Goal: Task Accomplishment & Management: Manage account settings

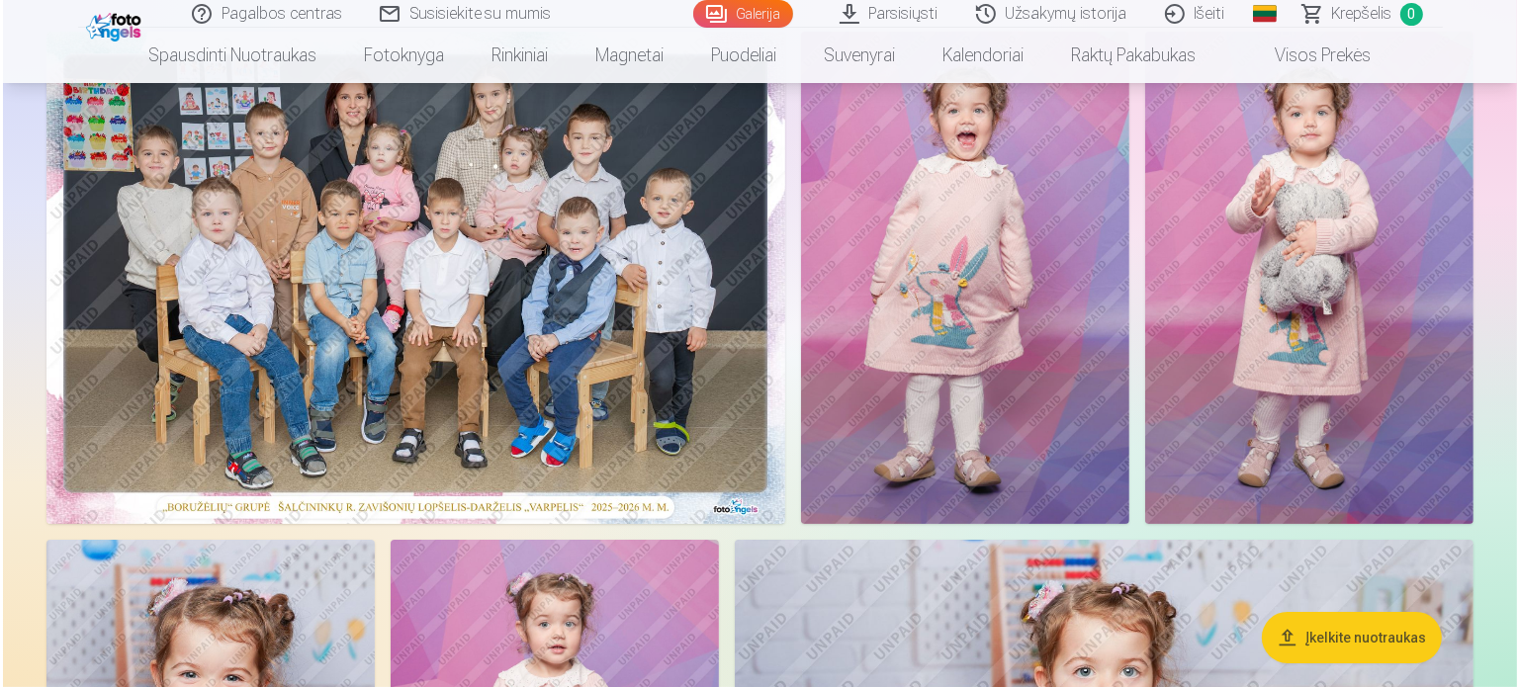
scroll to position [246, 0]
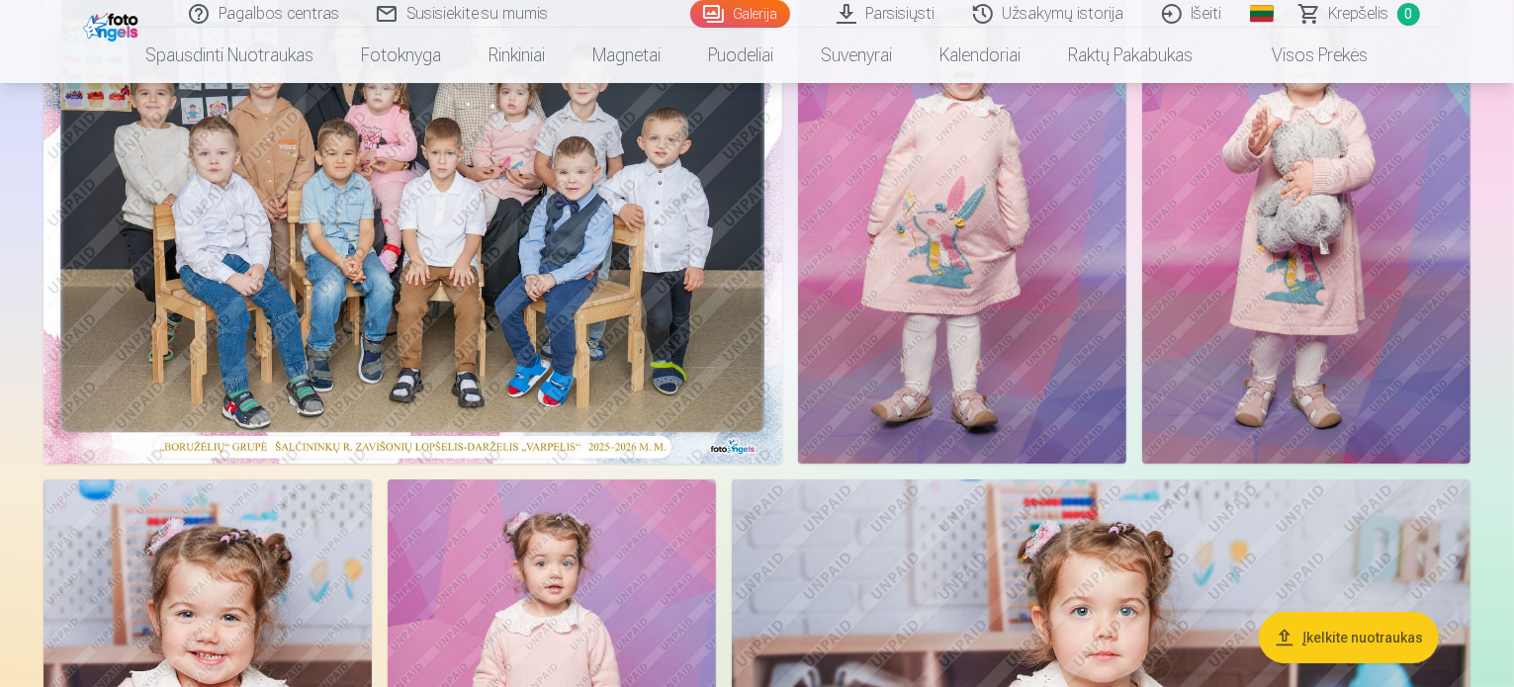
click at [677, 221] on img at bounding box center [413, 217] width 739 height 493
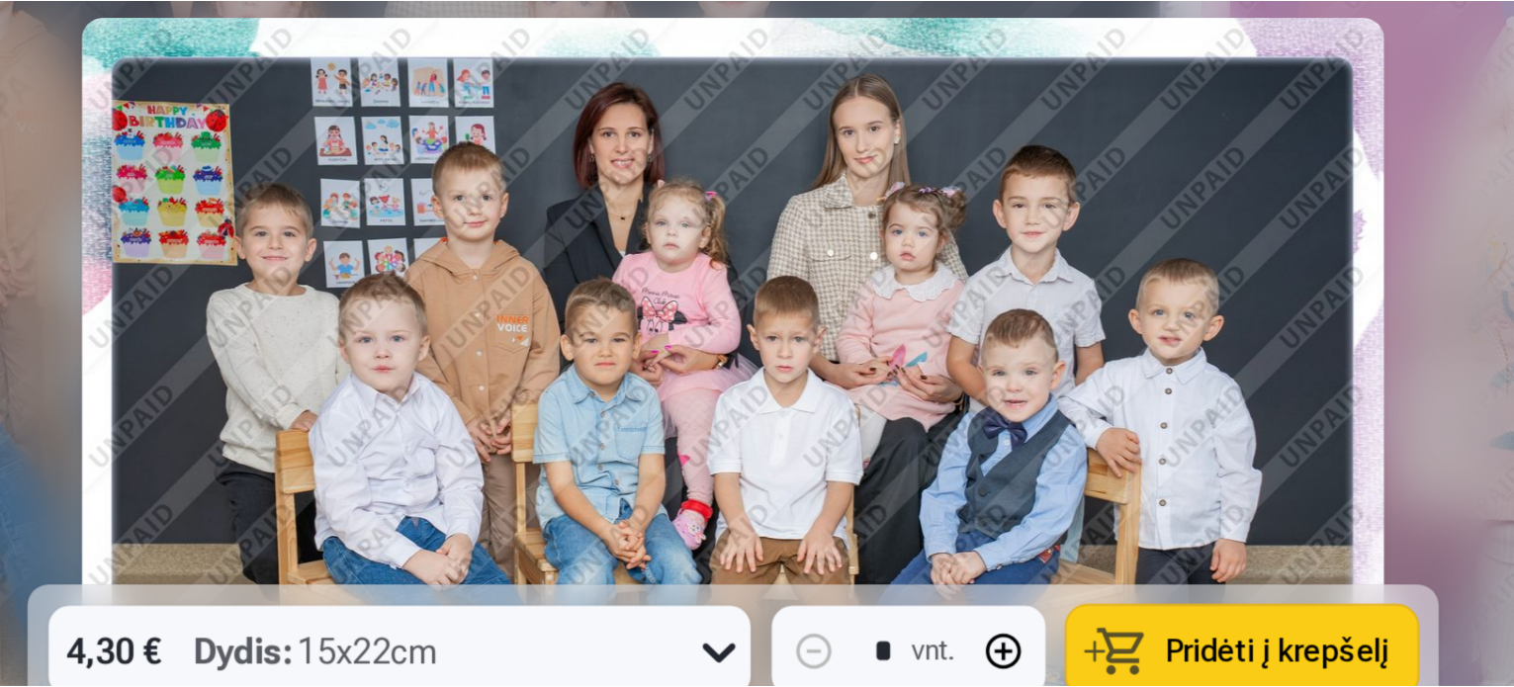
scroll to position [246, 0]
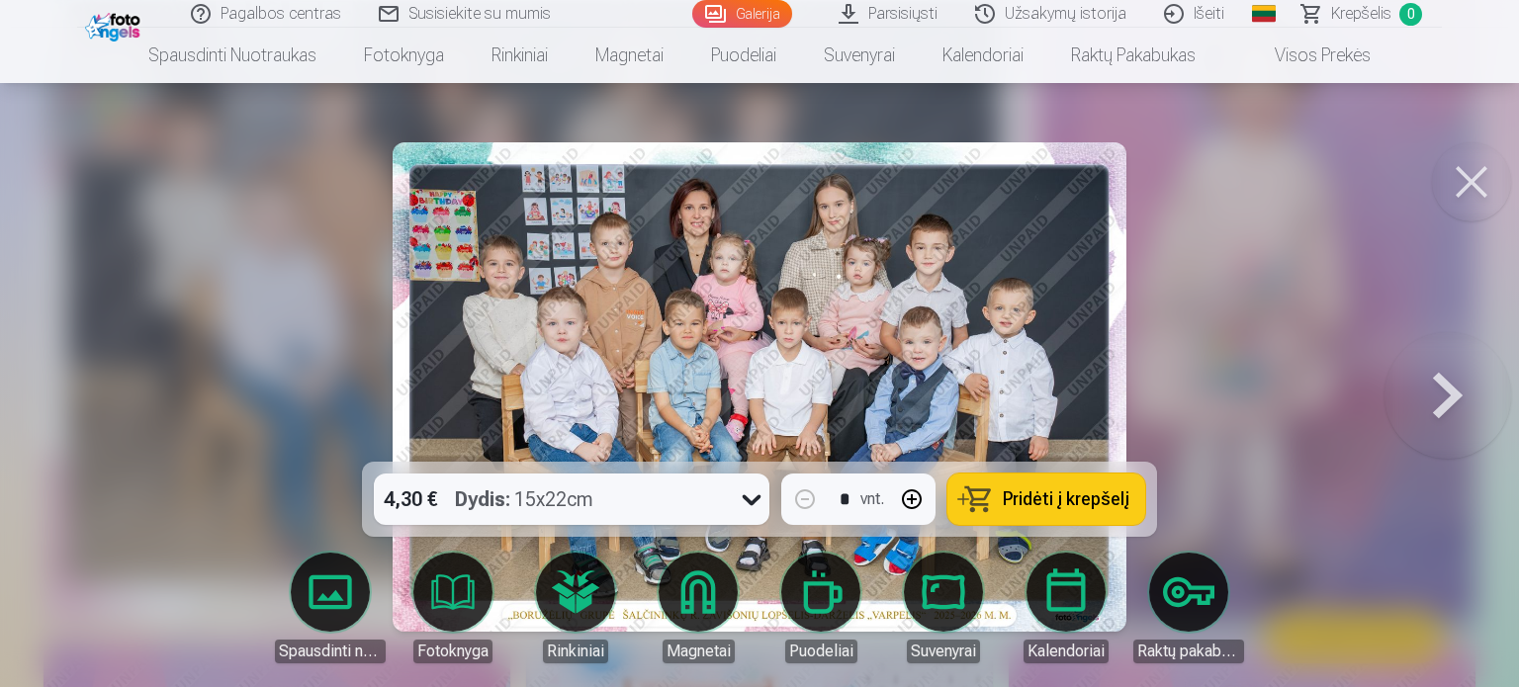
click at [1440, 410] on button at bounding box center [1448, 387] width 127 height 110
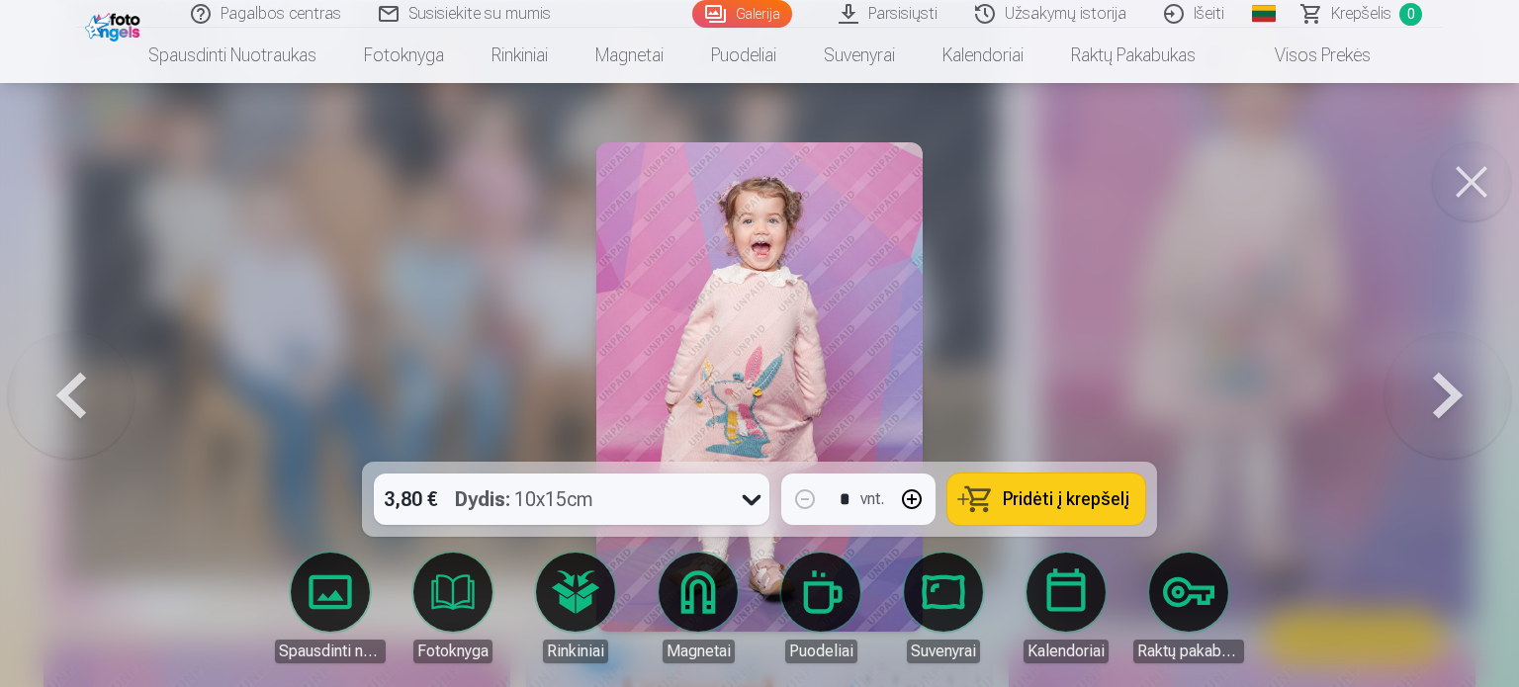
click at [1440, 410] on button at bounding box center [1448, 387] width 127 height 110
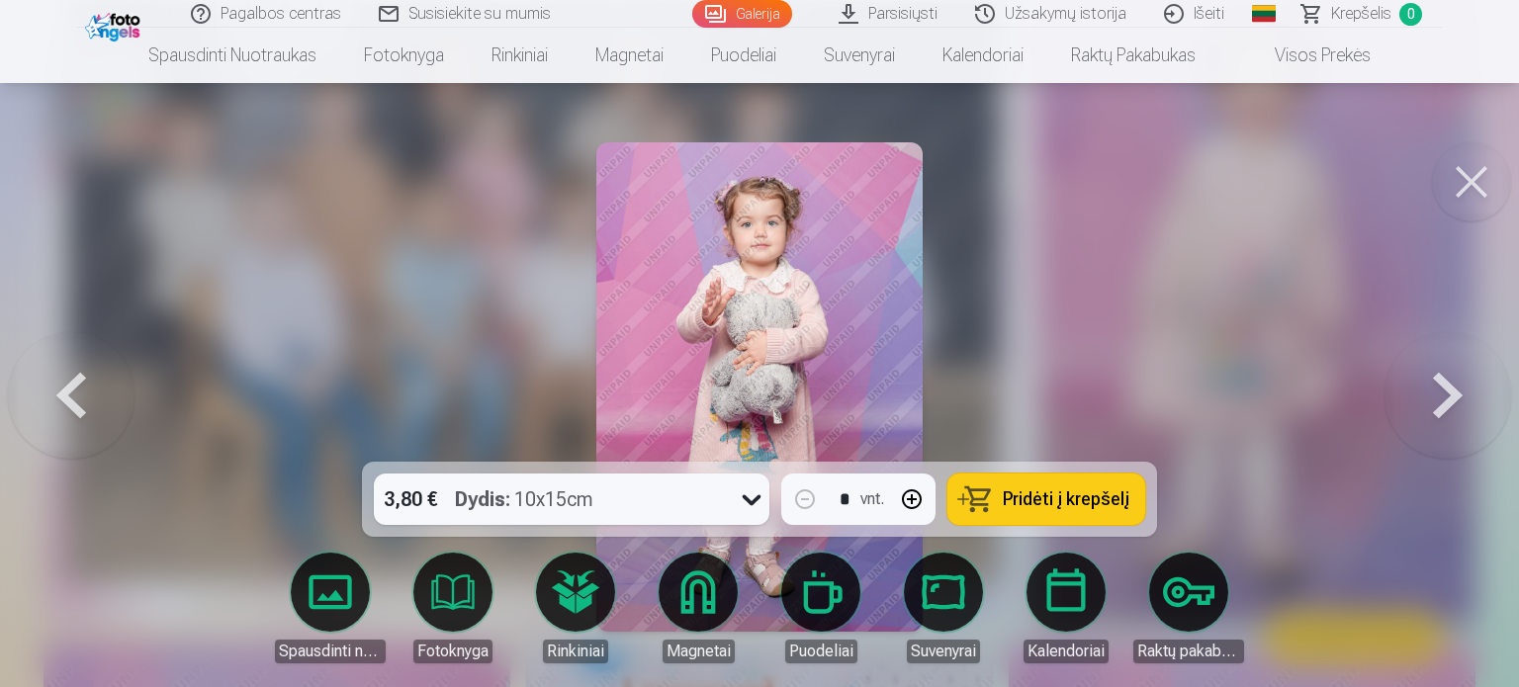
click at [1440, 410] on button at bounding box center [1448, 387] width 127 height 110
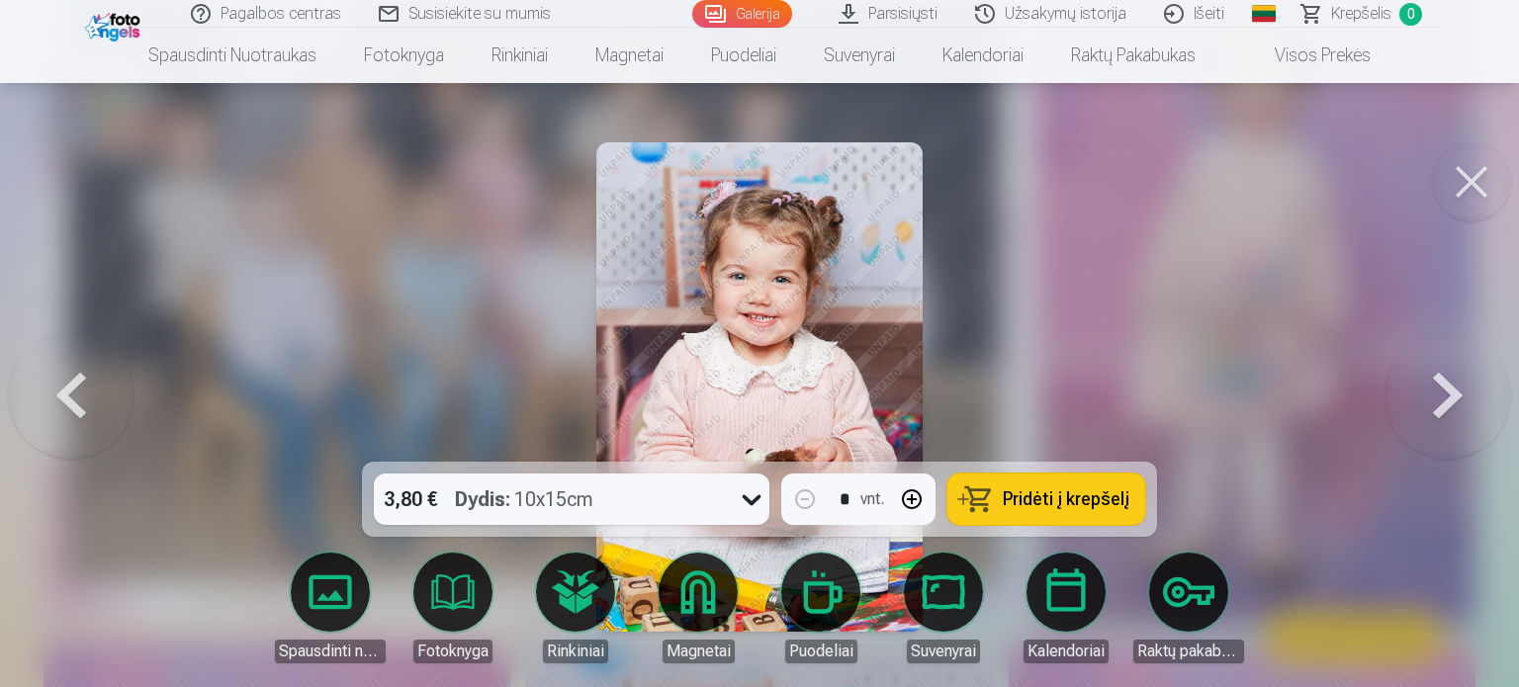
click at [1440, 410] on button at bounding box center [1448, 387] width 127 height 110
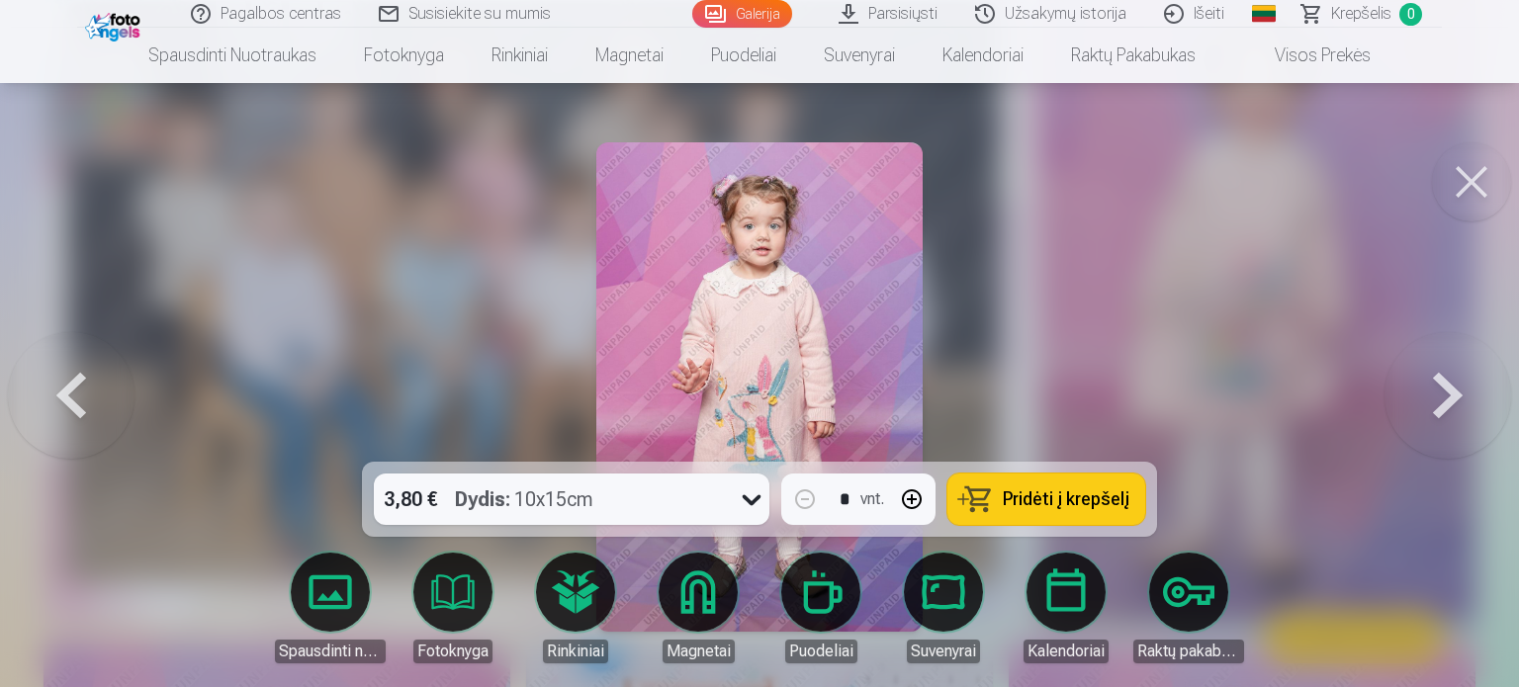
click at [1440, 410] on button at bounding box center [1448, 387] width 127 height 110
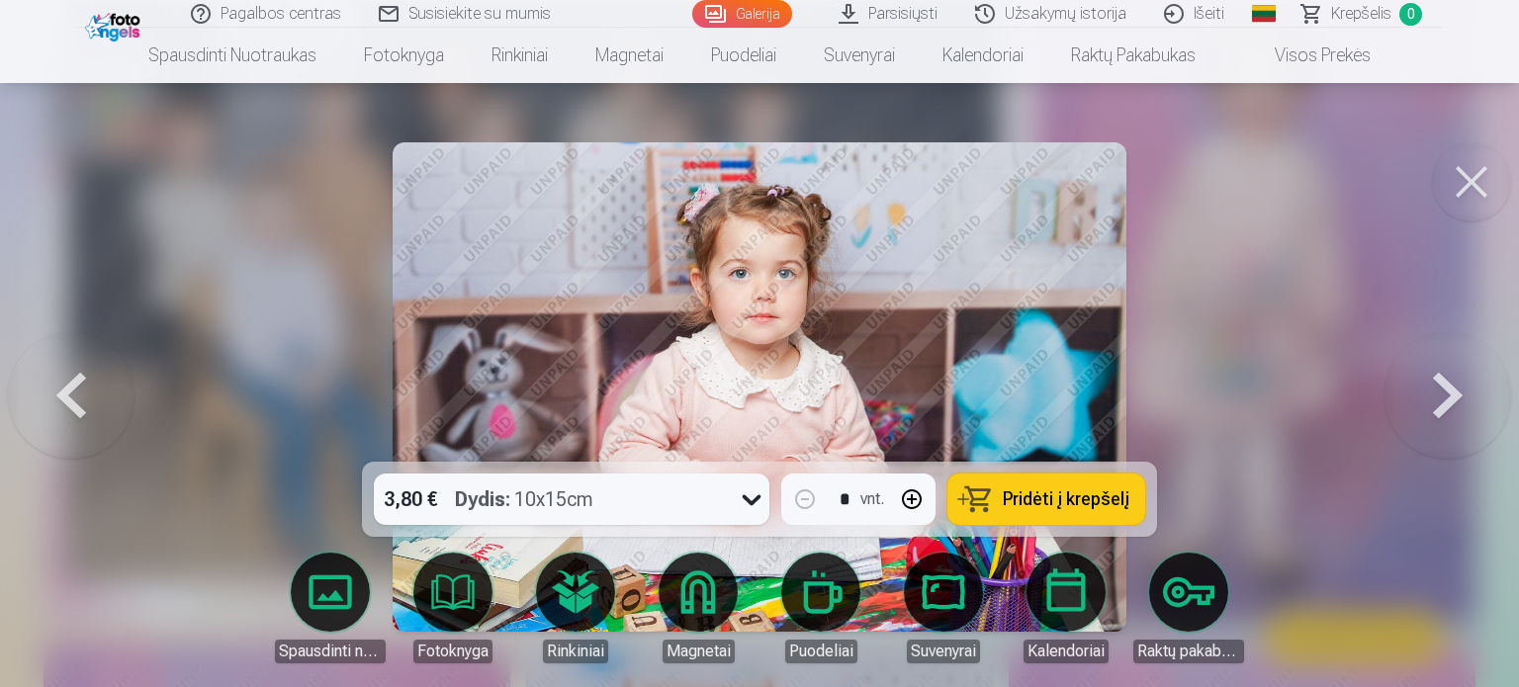
click at [1440, 410] on button at bounding box center [1448, 387] width 127 height 110
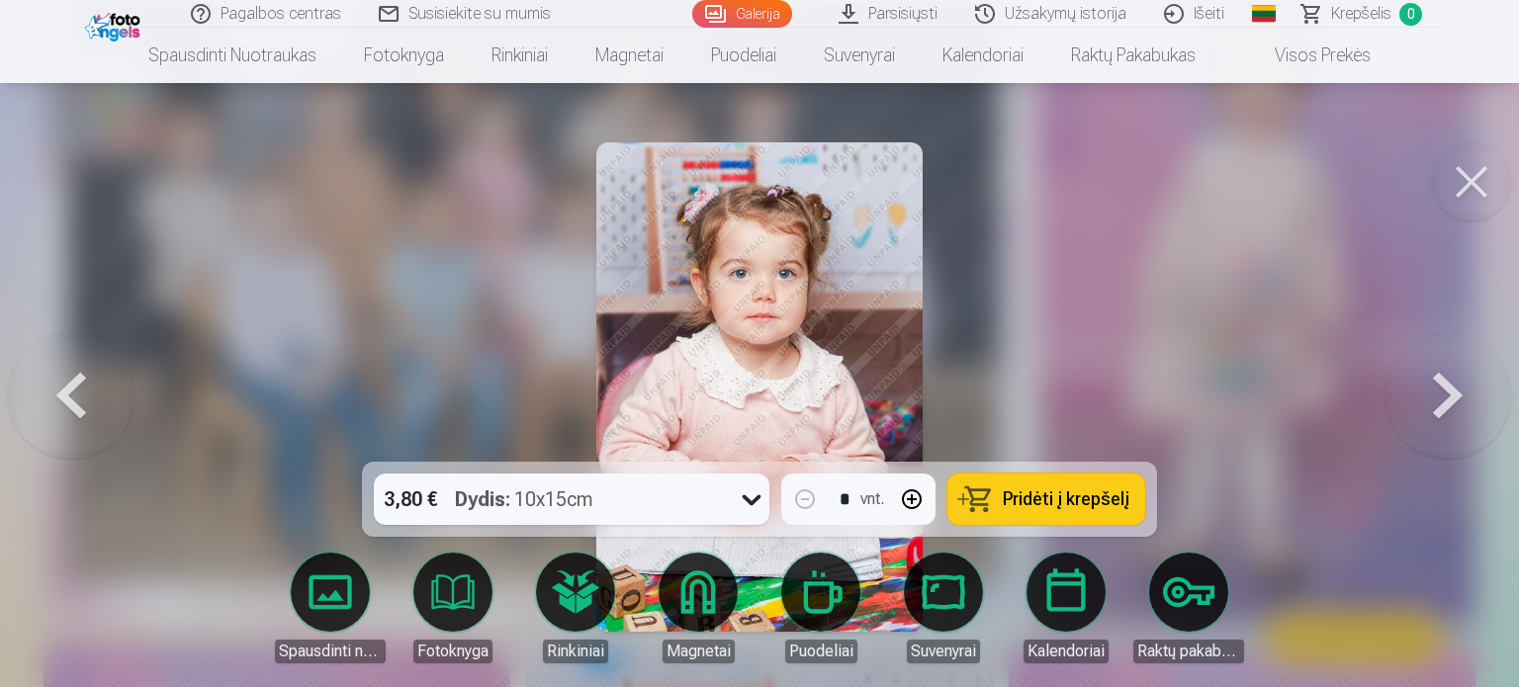
click at [1440, 410] on button at bounding box center [1448, 387] width 127 height 110
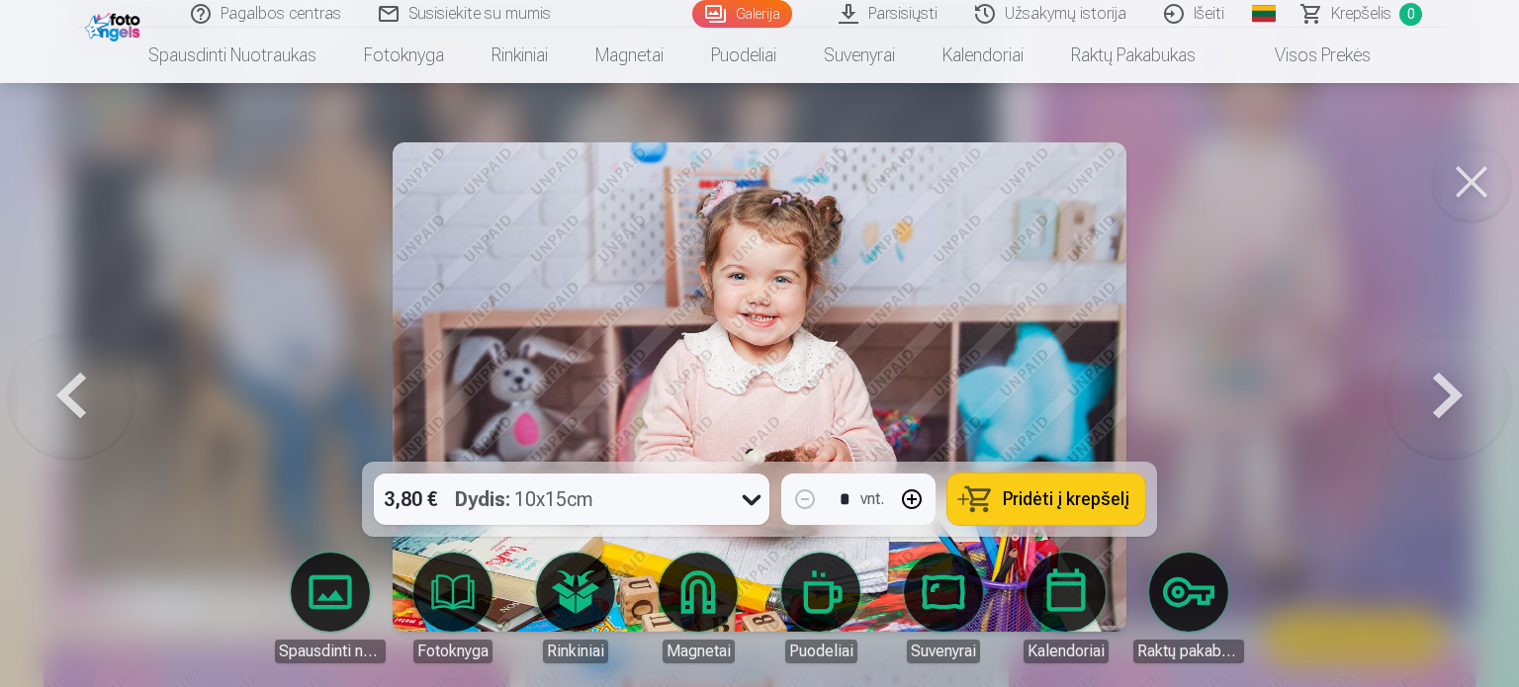
click at [1440, 410] on button at bounding box center [1448, 387] width 127 height 110
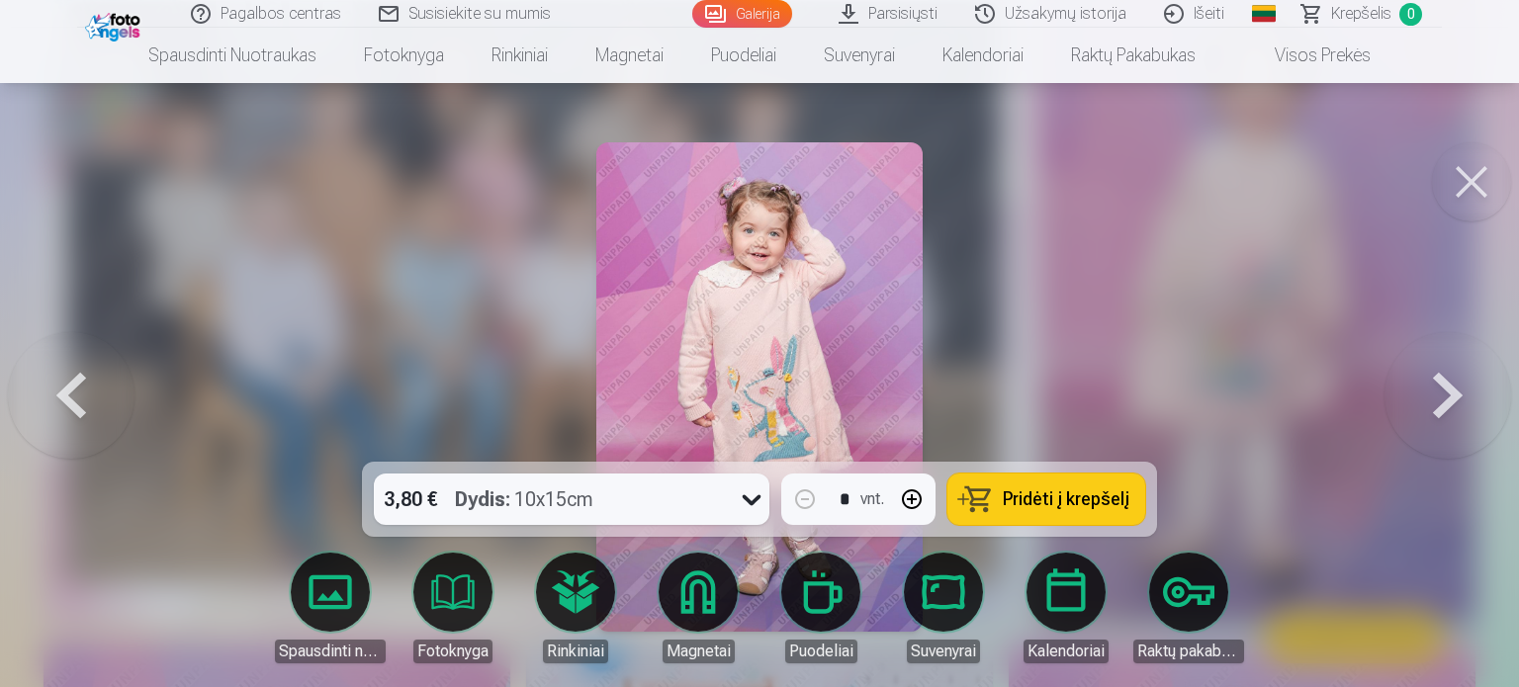
click at [1440, 410] on button at bounding box center [1448, 387] width 127 height 110
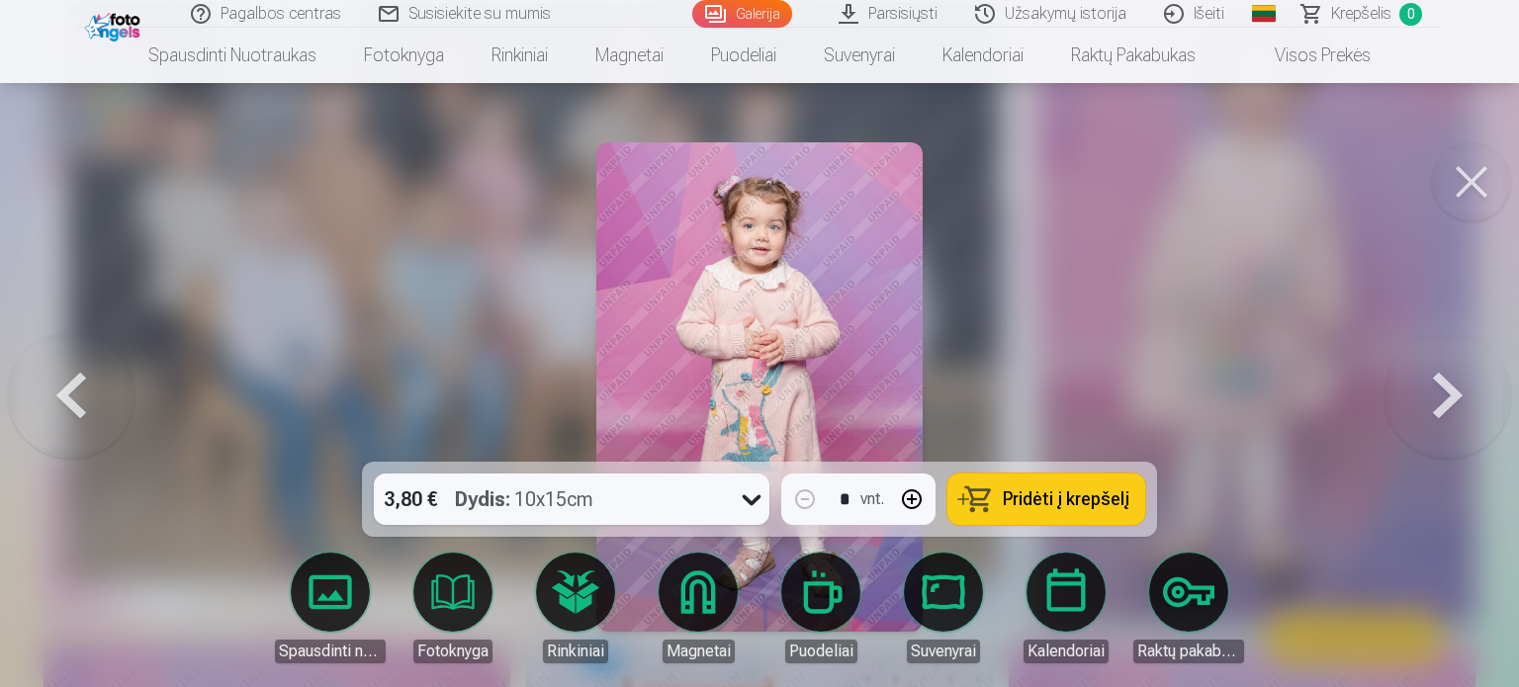
click at [1440, 410] on button at bounding box center [1448, 387] width 127 height 110
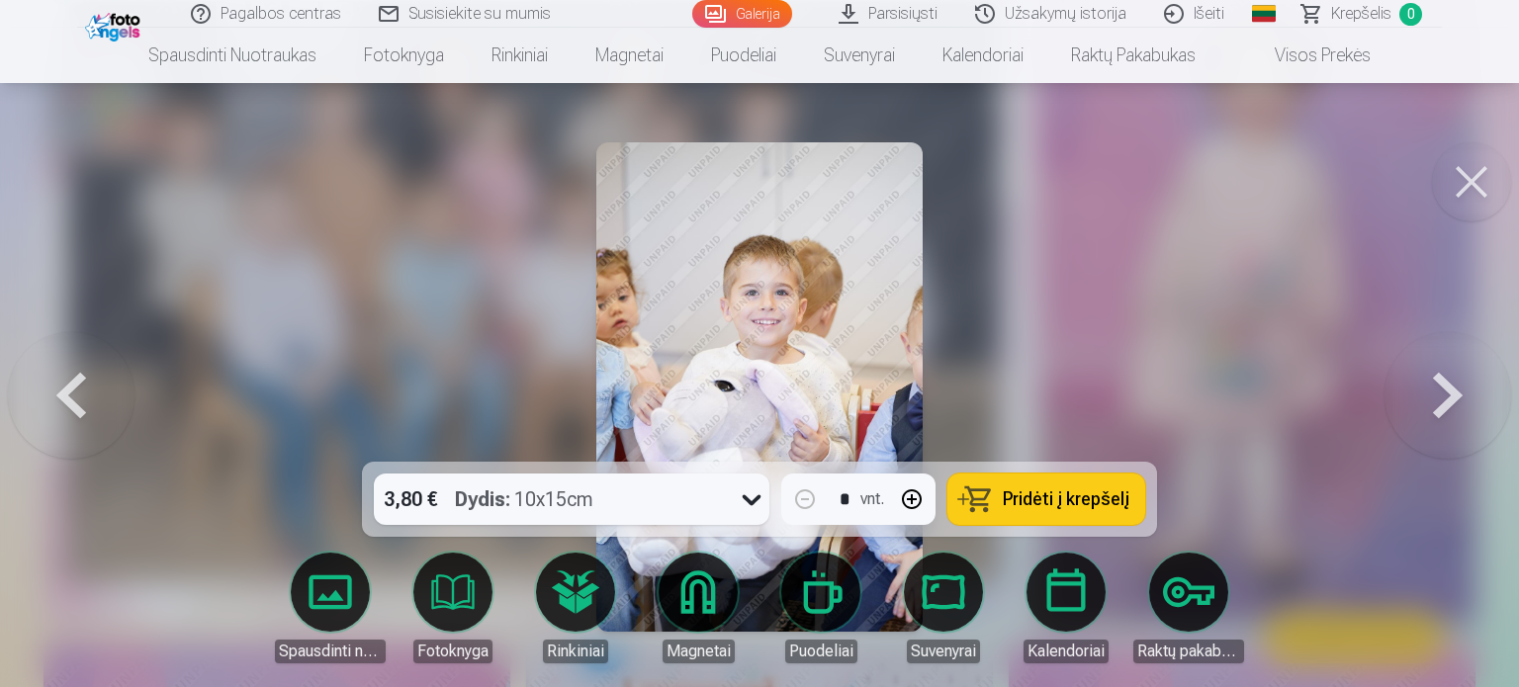
click at [1440, 410] on button at bounding box center [1448, 387] width 127 height 110
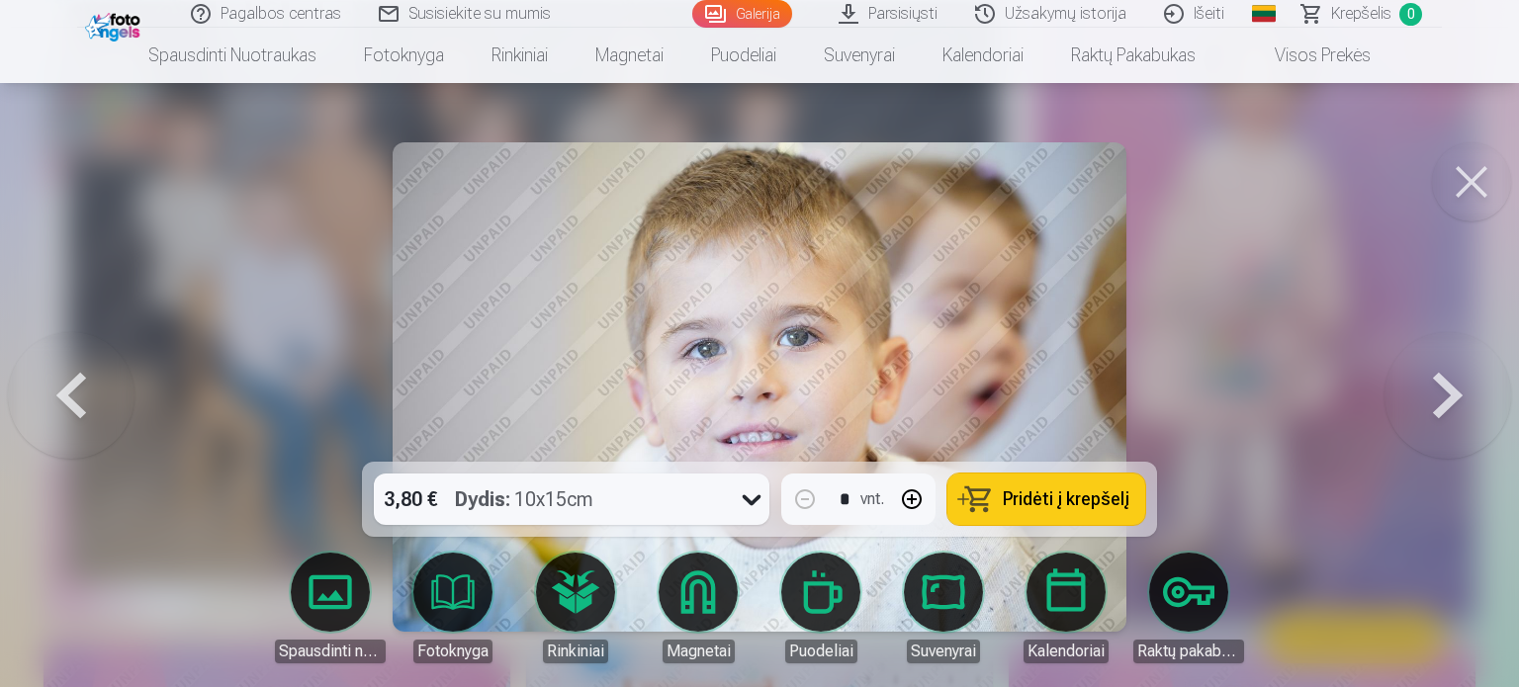
click at [1440, 410] on button at bounding box center [1448, 387] width 127 height 110
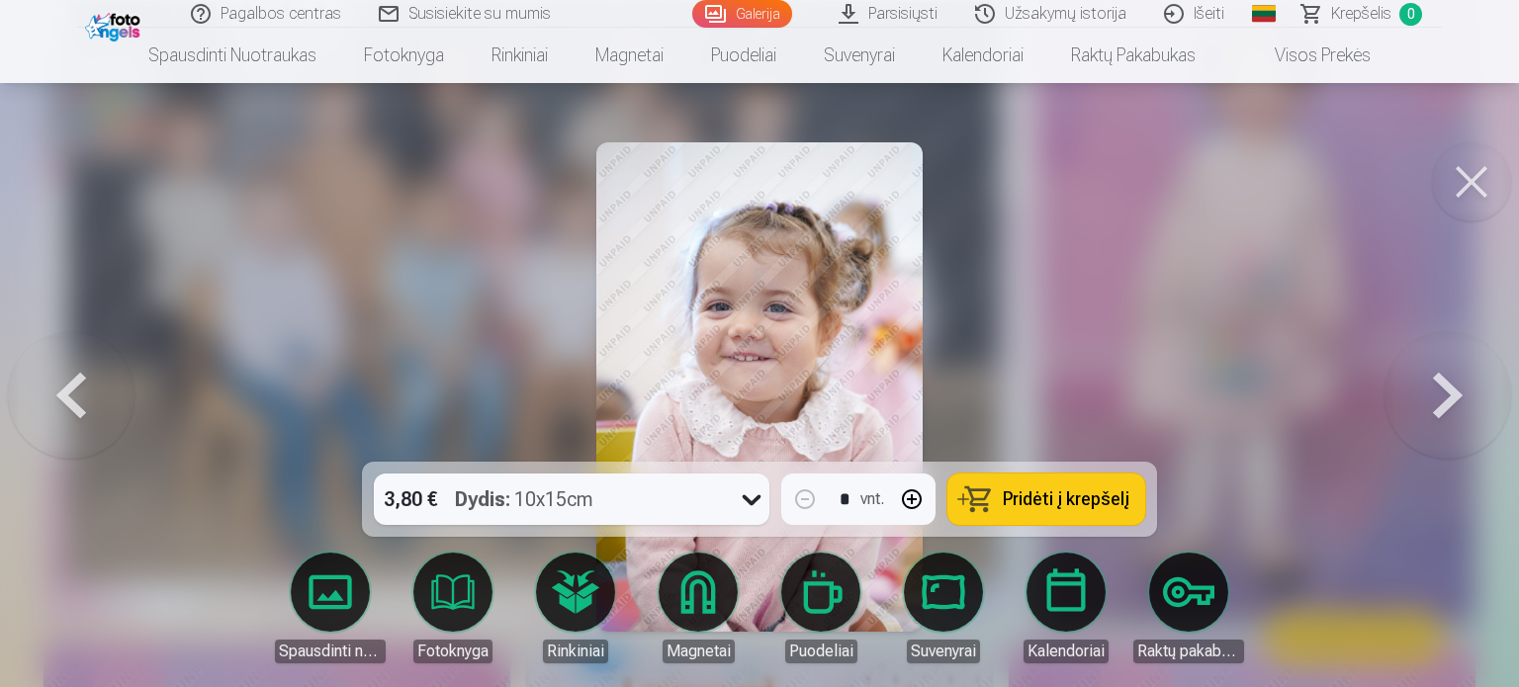
click at [1440, 410] on button at bounding box center [1448, 387] width 127 height 110
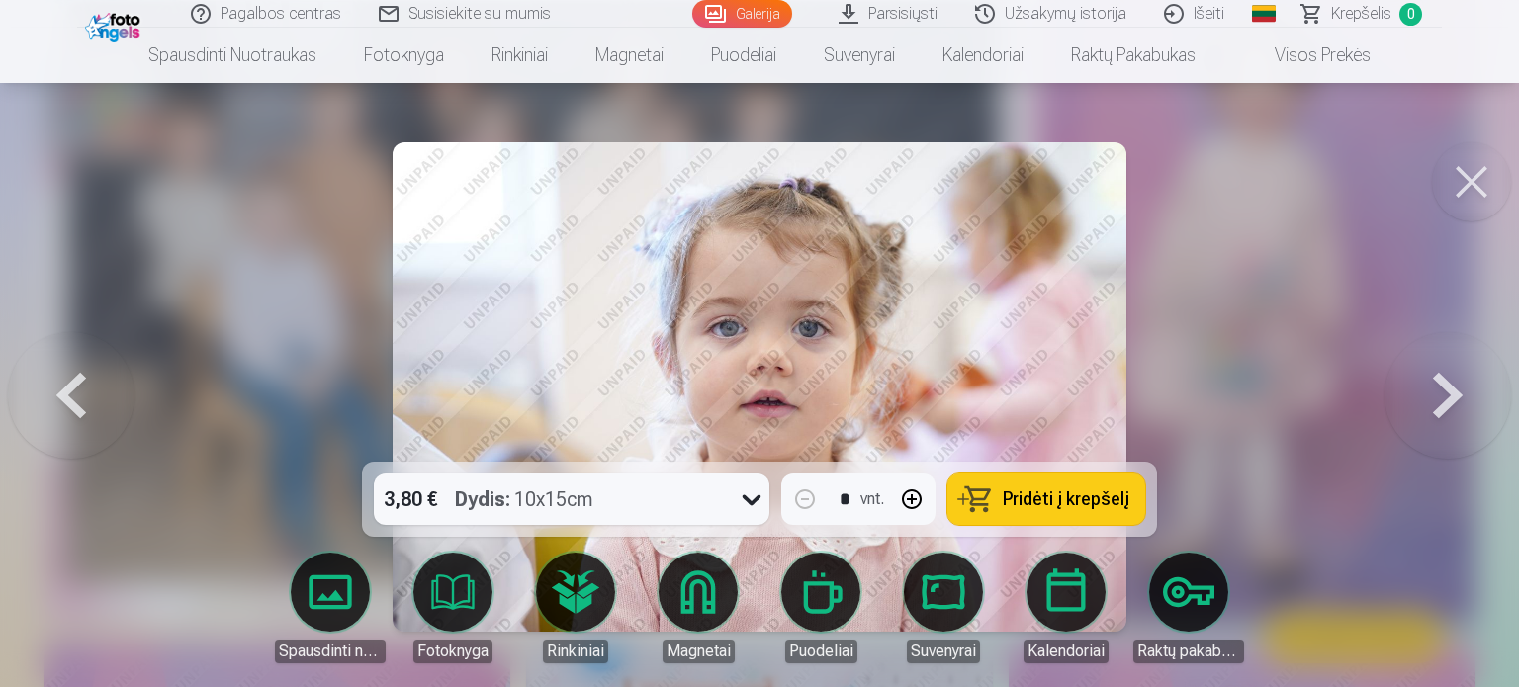
click at [1440, 410] on button at bounding box center [1448, 387] width 127 height 110
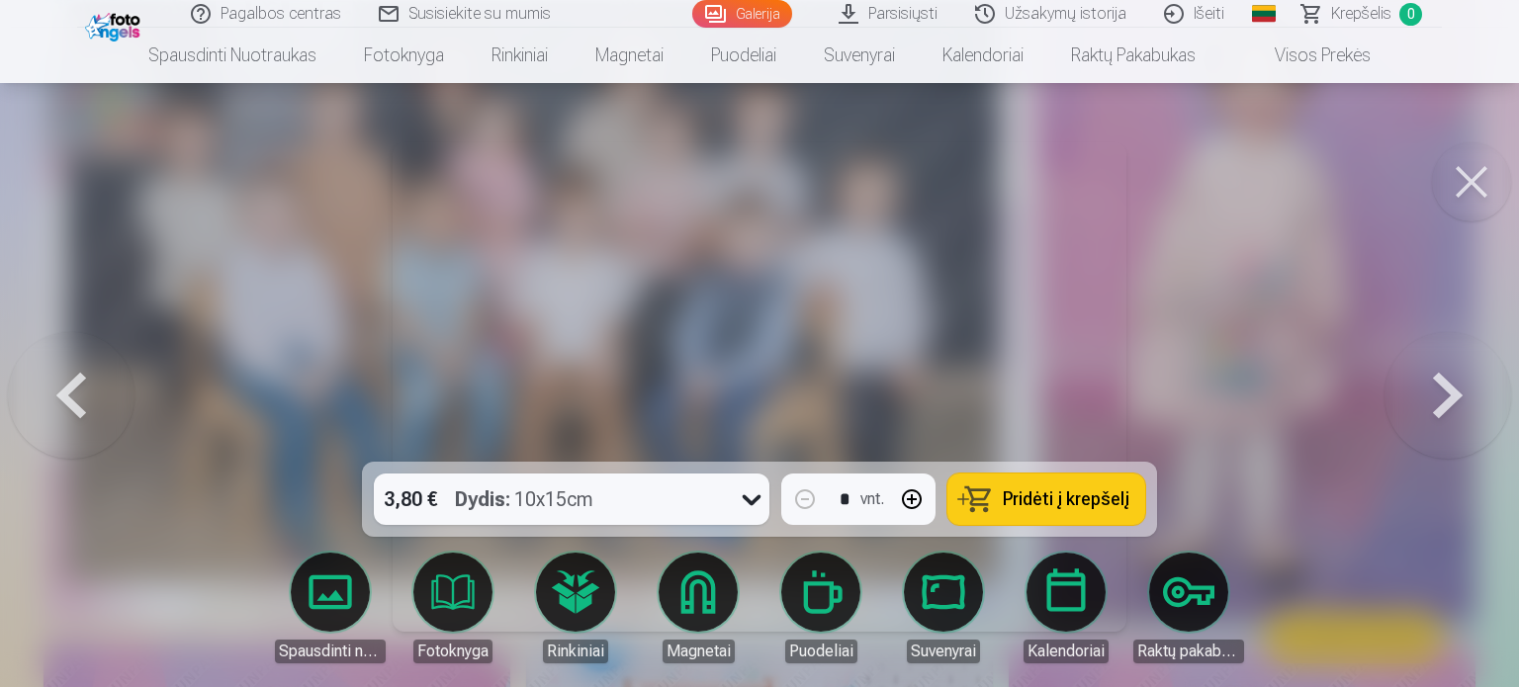
click at [1440, 410] on button at bounding box center [1448, 387] width 127 height 110
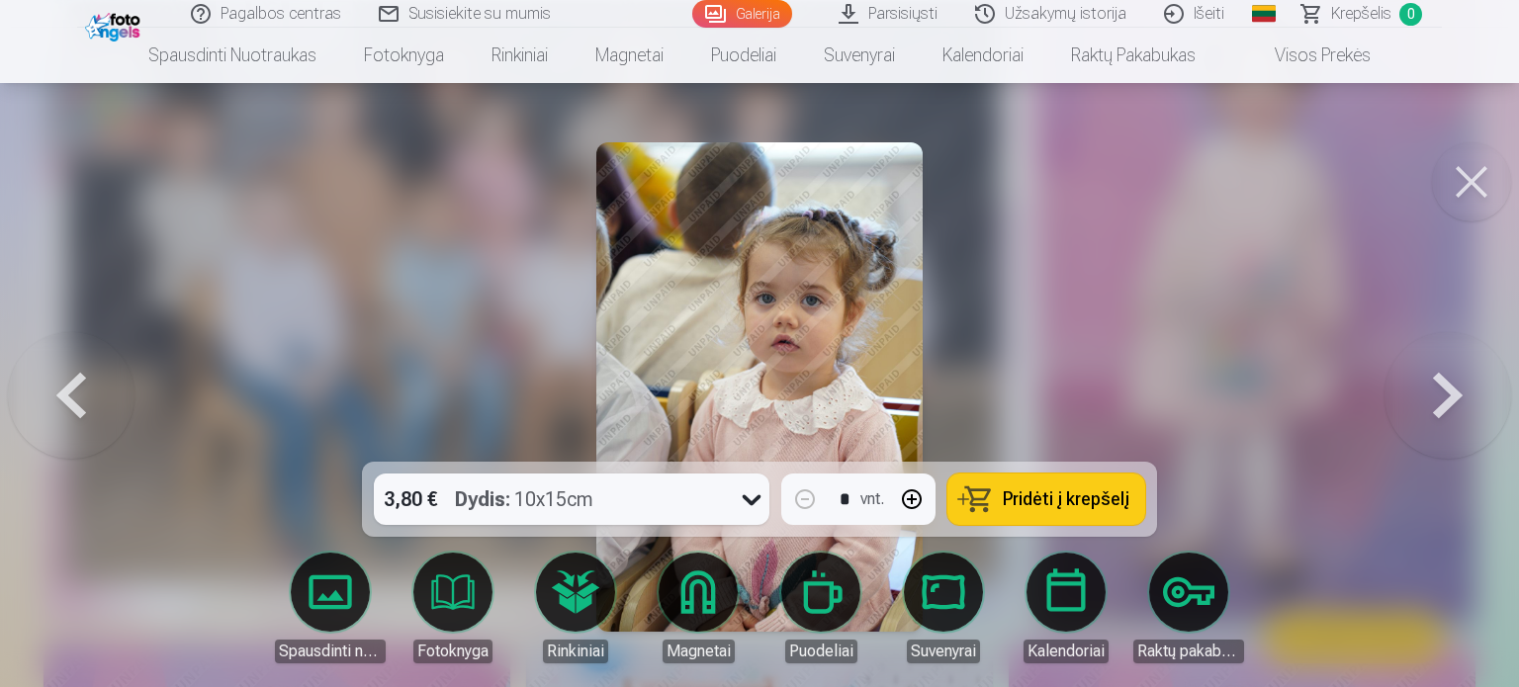
click at [1440, 410] on button at bounding box center [1448, 387] width 127 height 110
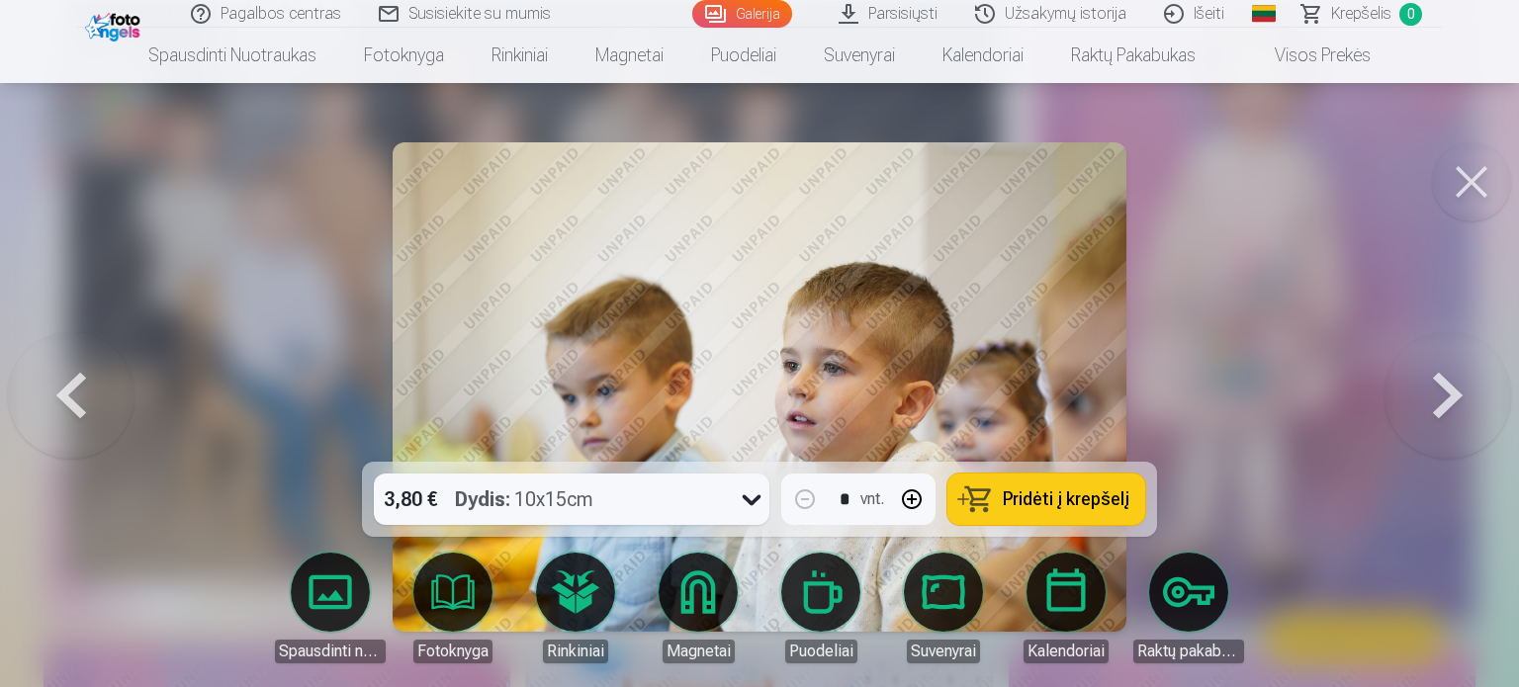
click at [1440, 410] on button at bounding box center [1448, 387] width 127 height 110
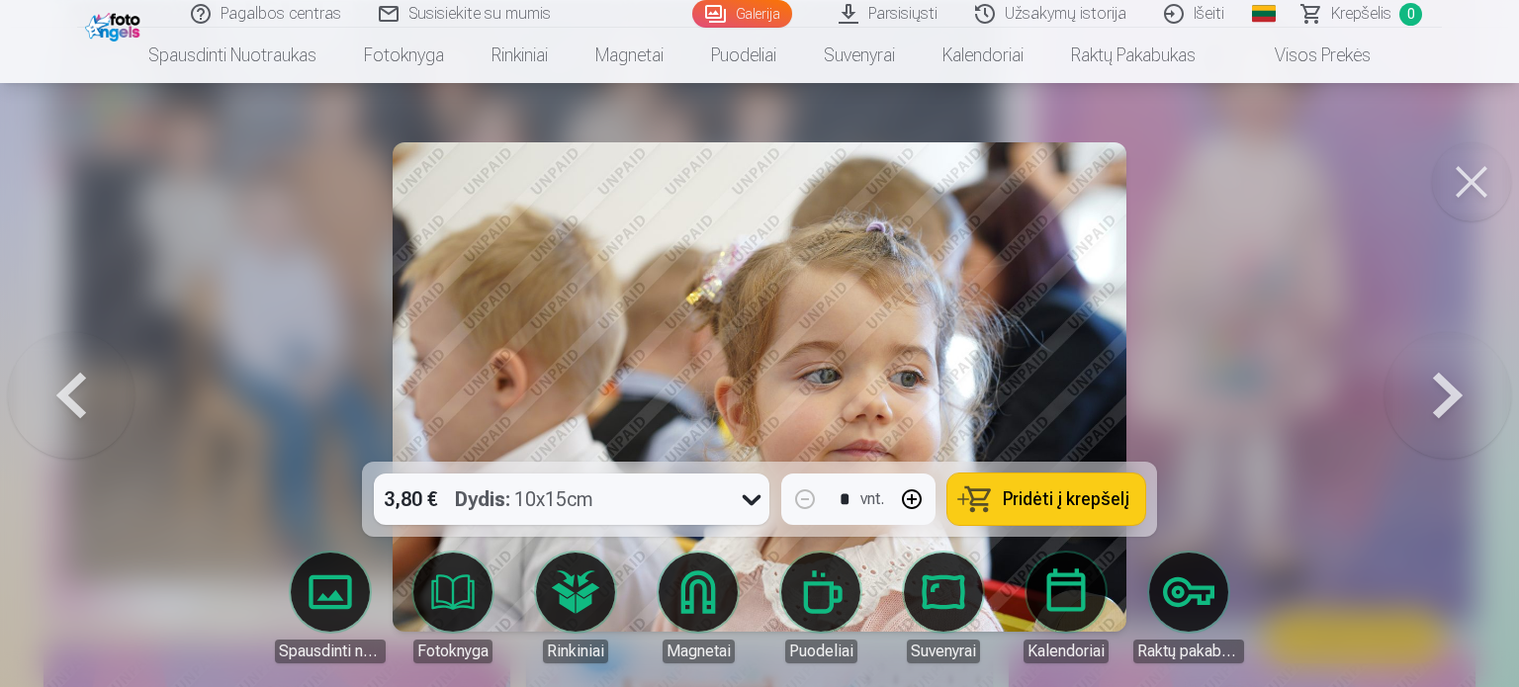
click at [1440, 410] on button at bounding box center [1448, 387] width 127 height 110
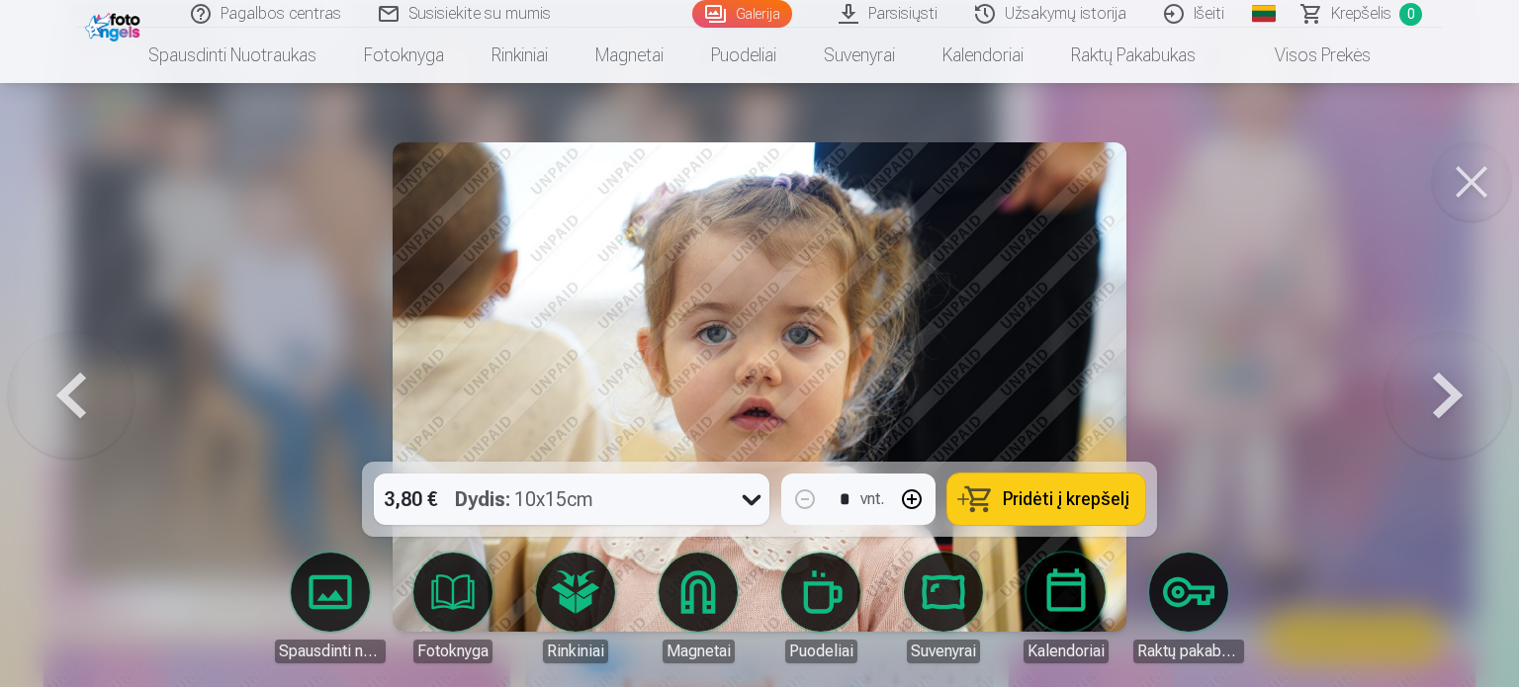
click at [1440, 410] on button at bounding box center [1448, 387] width 127 height 110
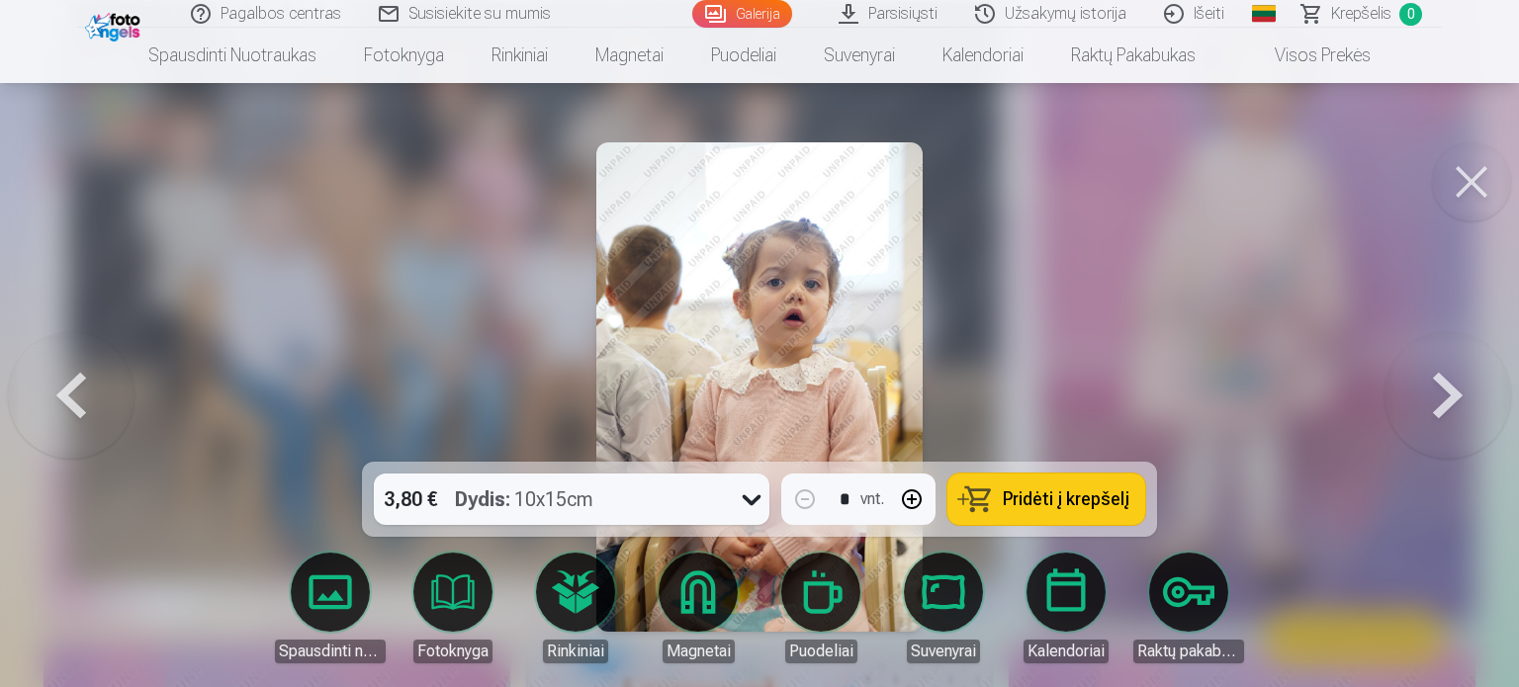
click at [1440, 410] on button at bounding box center [1448, 387] width 127 height 110
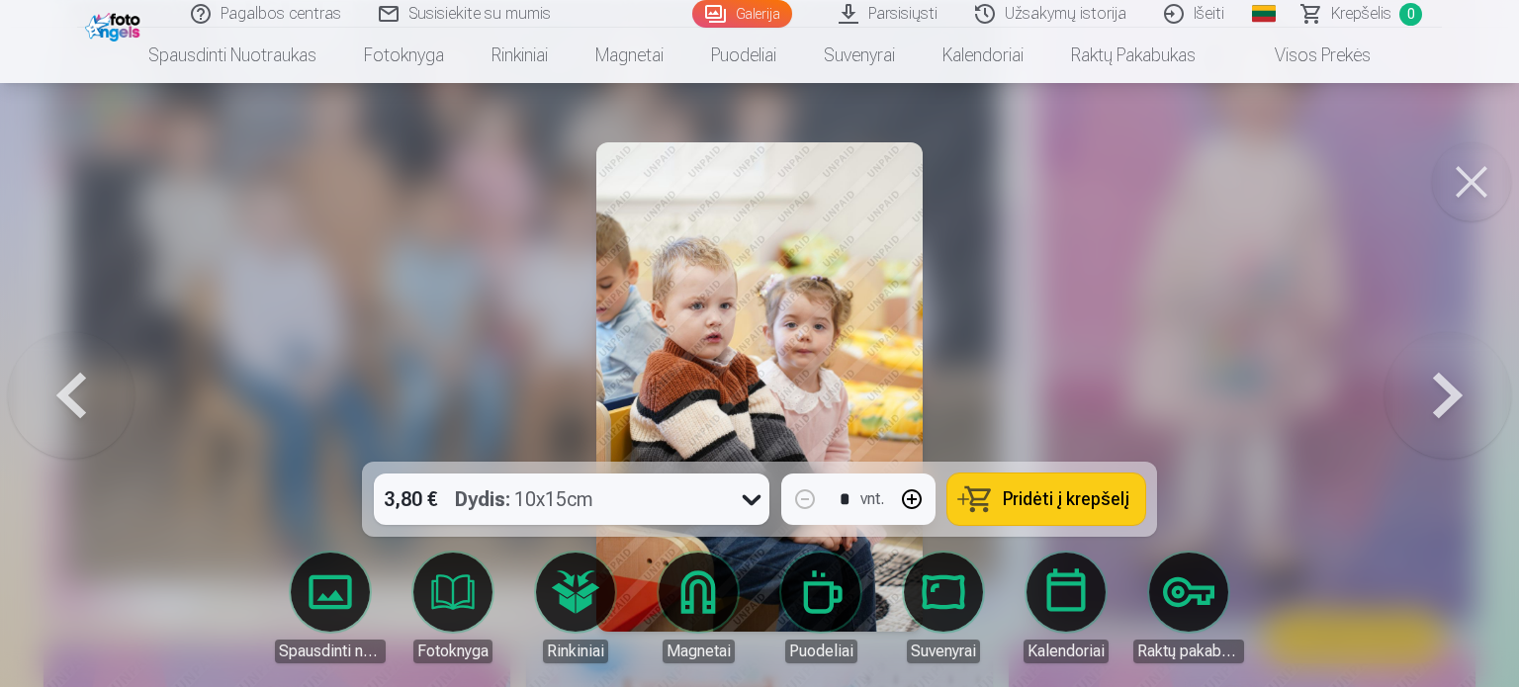
click at [1440, 410] on button at bounding box center [1448, 387] width 127 height 110
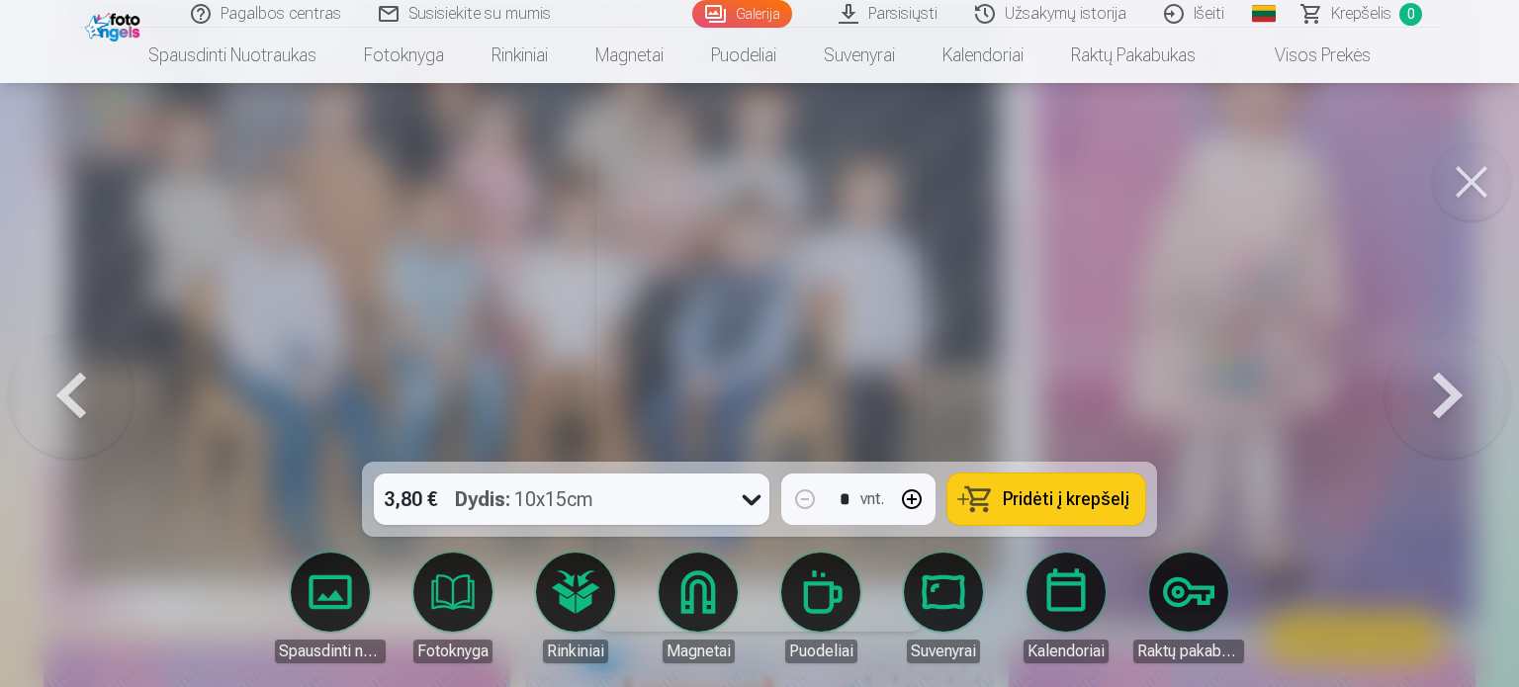
click at [1440, 410] on button at bounding box center [1448, 387] width 127 height 110
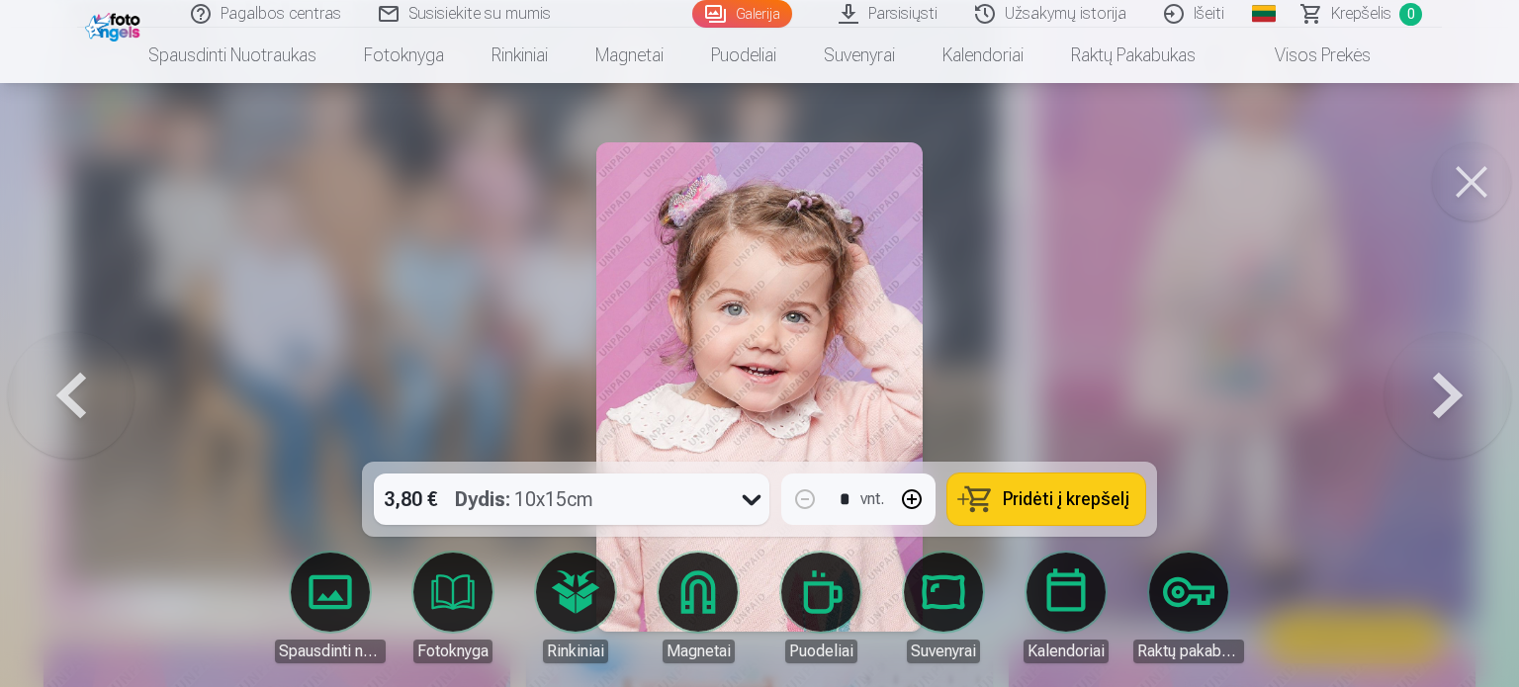
click at [71, 385] on button at bounding box center [71, 387] width 127 height 110
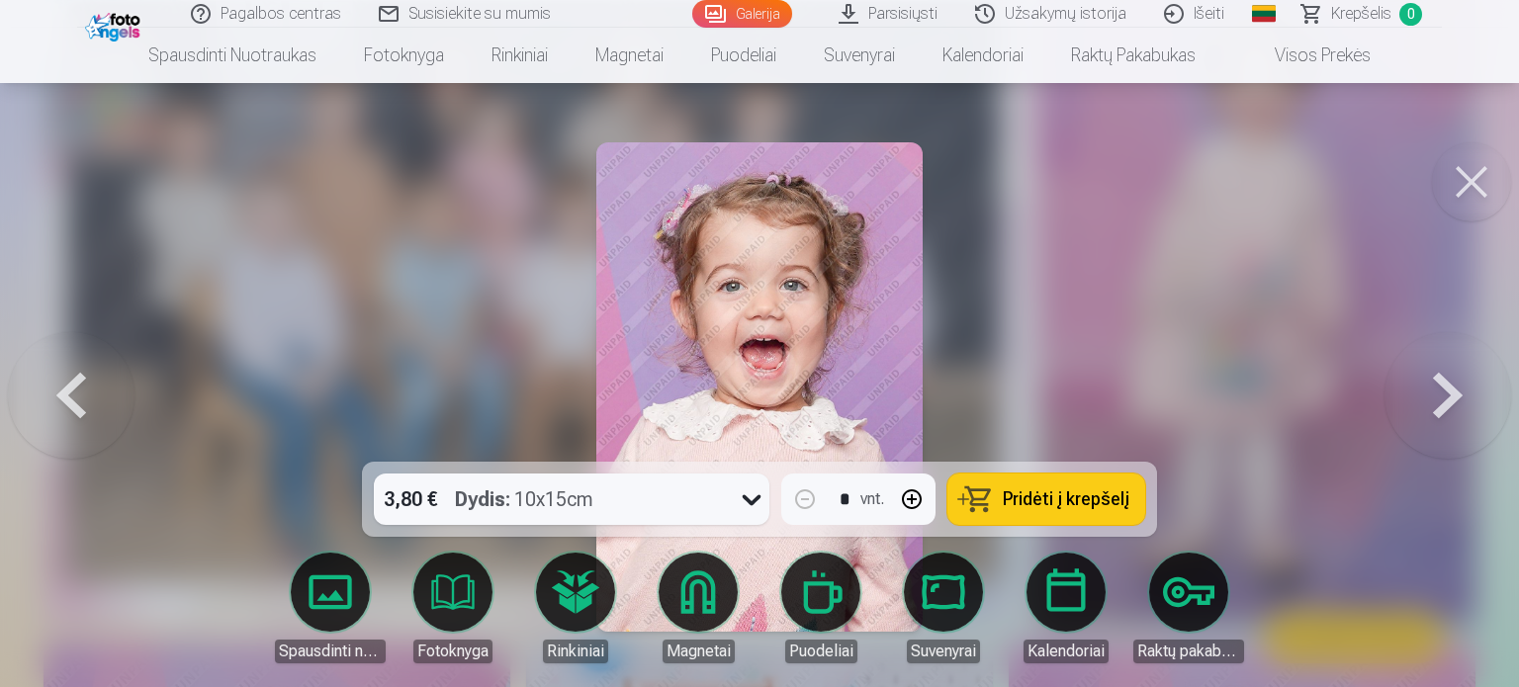
click at [1433, 418] on button at bounding box center [1448, 387] width 127 height 110
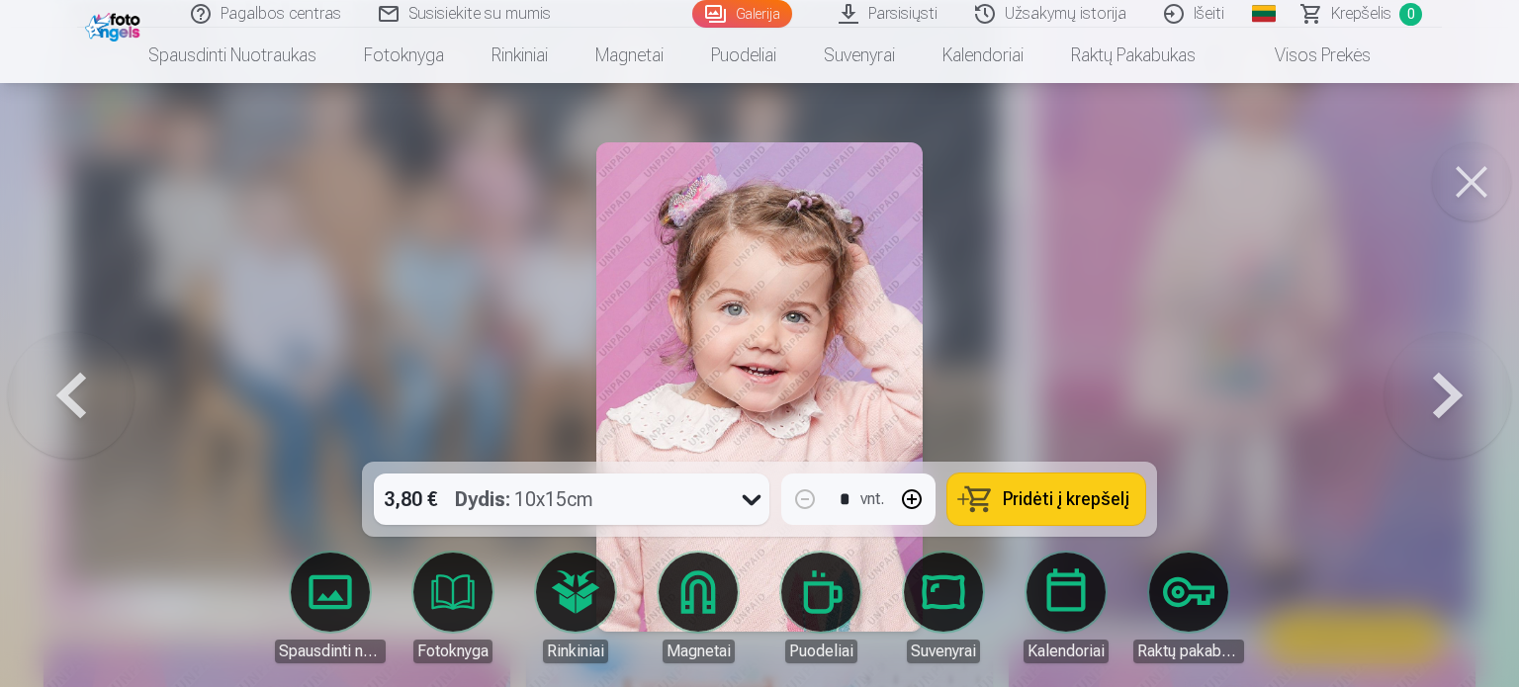
click at [1433, 418] on button at bounding box center [1448, 387] width 127 height 110
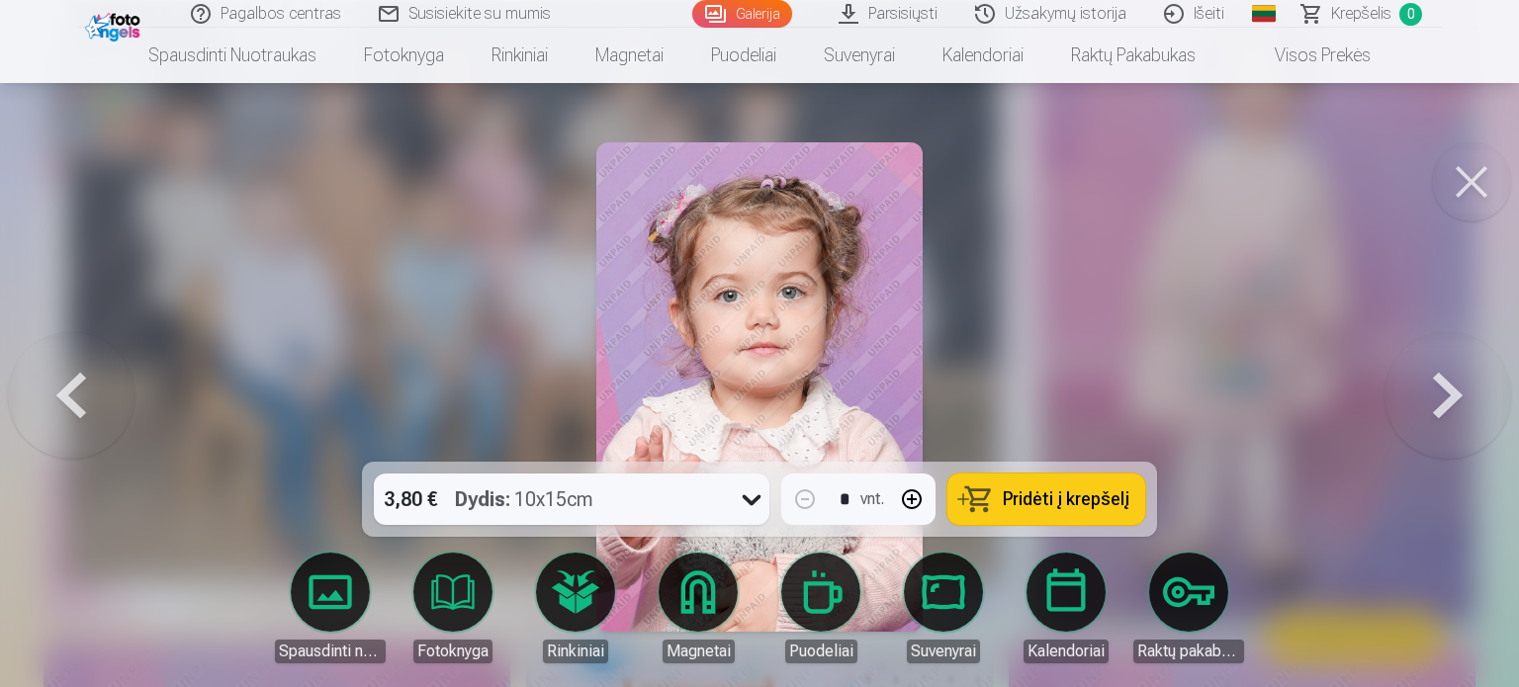
click at [1433, 418] on button at bounding box center [1448, 387] width 127 height 110
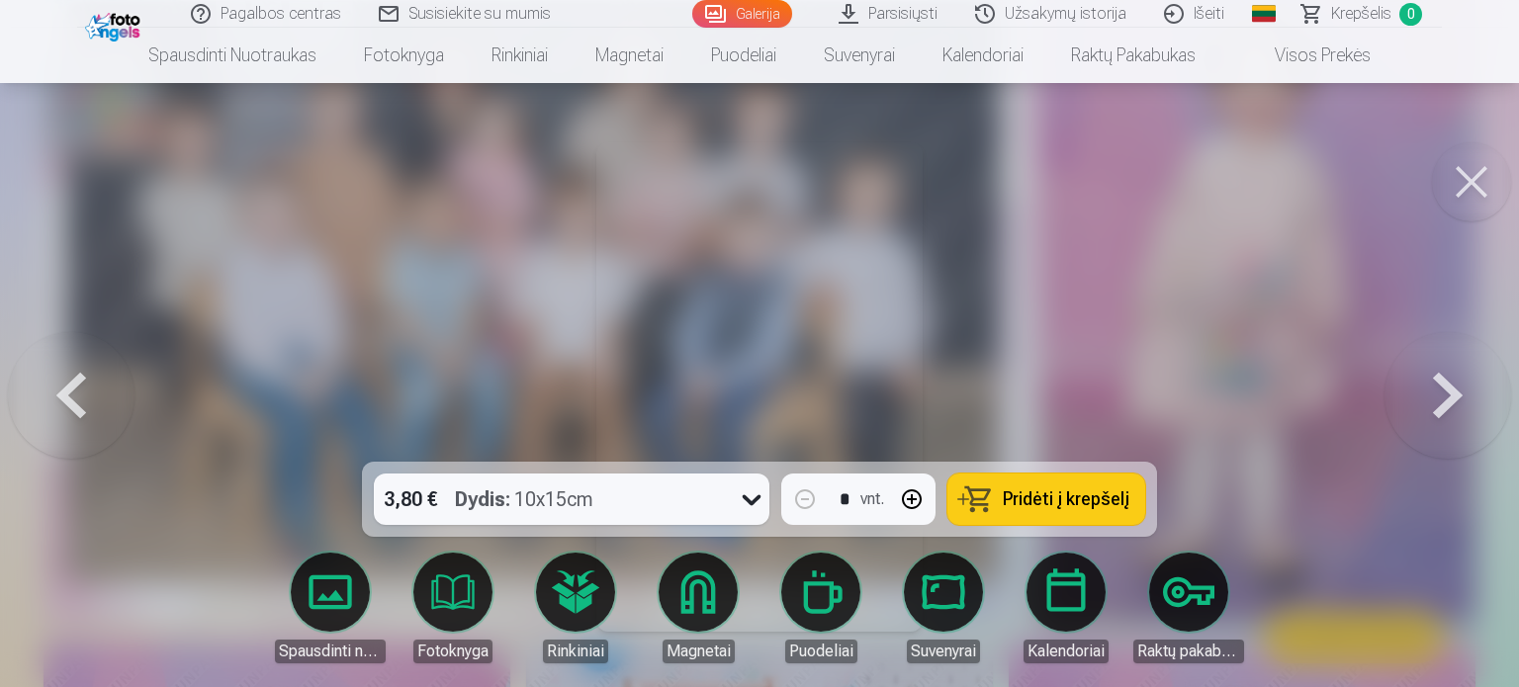
click at [1433, 418] on button at bounding box center [1448, 387] width 127 height 110
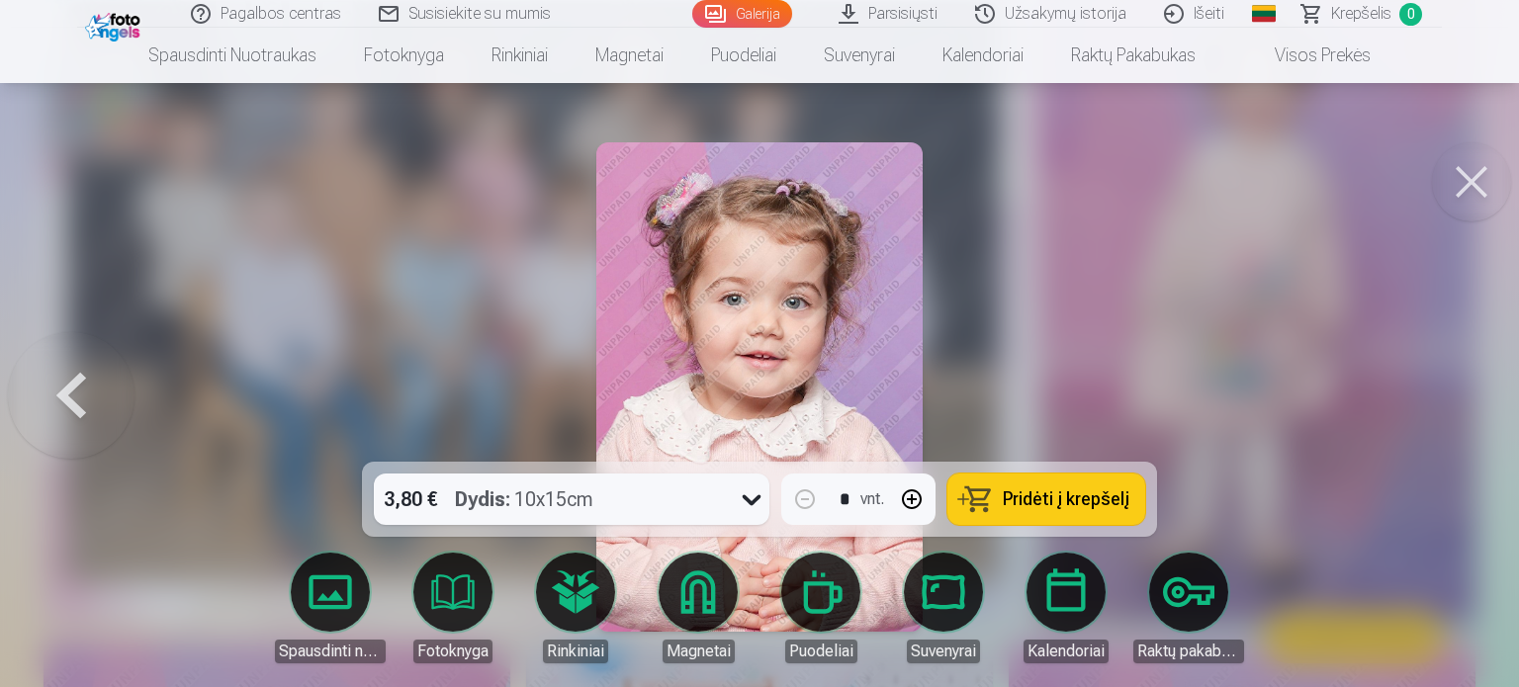
click at [1433, 418] on div at bounding box center [759, 343] width 1519 height 687
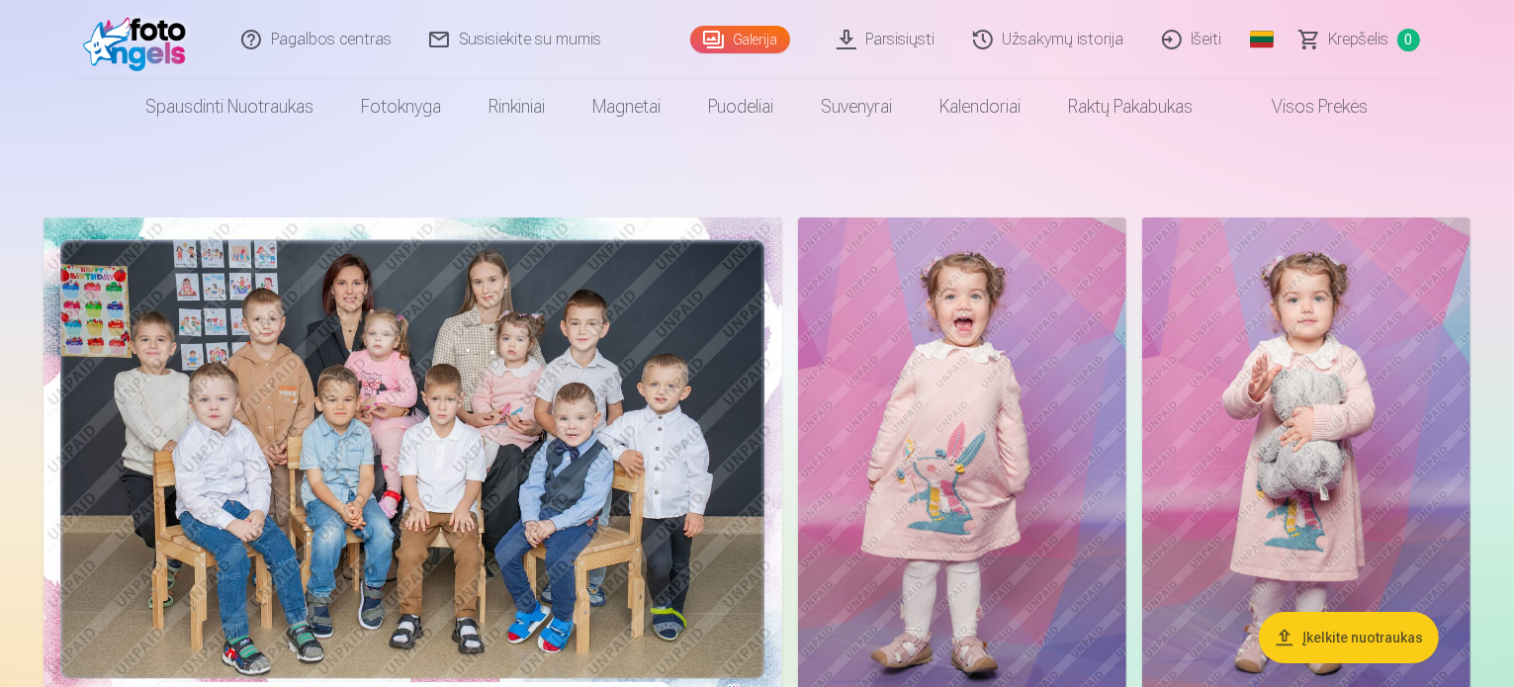
click at [166, 66] on img at bounding box center [140, 39] width 114 height 63
click at [159, 40] on img at bounding box center [140, 39] width 114 height 63
click at [1207, 58] on link "Išeiti" at bounding box center [1193, 39] width 98 height 79
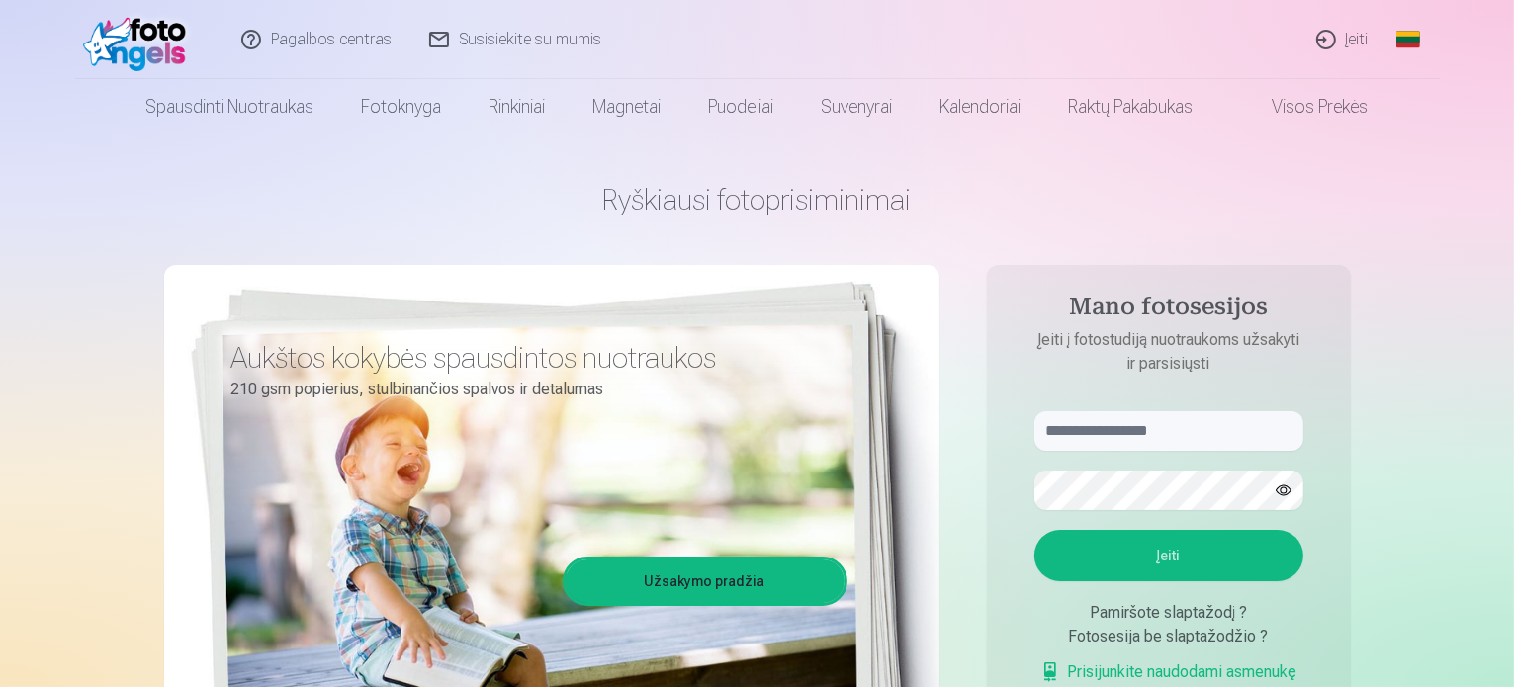
type input "**********"
click at [1081, 455] on form "**********" at bounding box center [1169, 557] width 309 height 293
drag, startPoint x: 1163, startPoint y: 442, endPoint x: 999, endPoint y: 428, distance: 164.8
click at [999, 428] on aside "**********" at bounding box center [1169, 537] width 364 height 544
type input "**********"
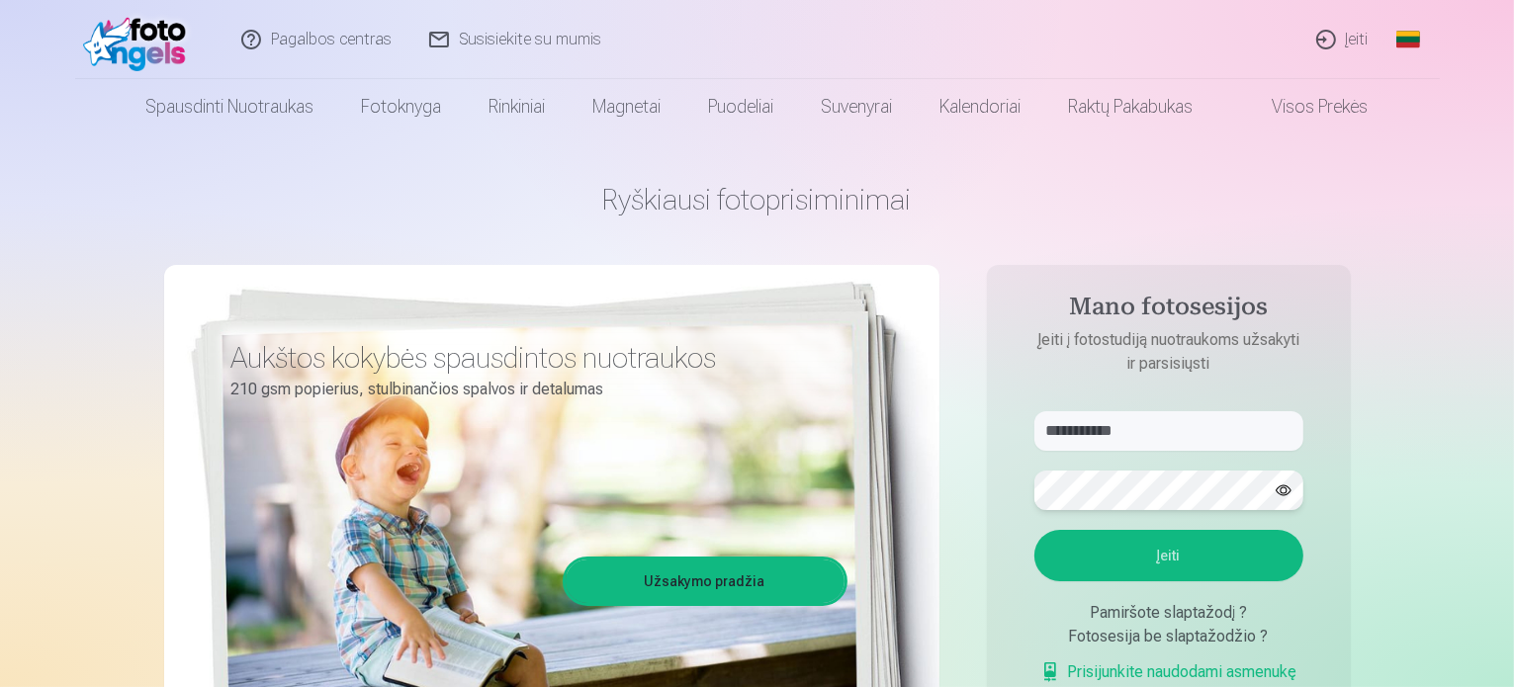
click at [933, 502] on div "**********" at bounding box center [757, 496] width 1187 height 722
click at [1075, 561] on button "Įeiti" at bounding box center [1169, 555] width 269 height 51
